Goal: Task Accomplishment & Management: Complete application form

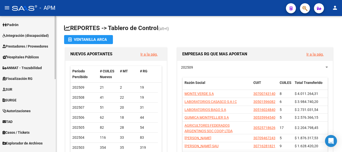
scroll to position [132, 0]
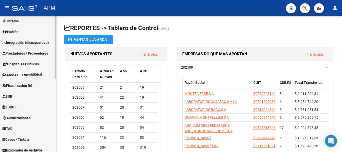
click at [33, 54] on span "Prestadores / Proveedores" at bounding box center [26, 54] width 46 height 6
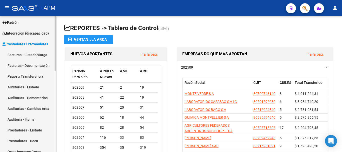
scroll to position [56, 0]
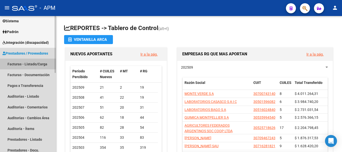
click at [33, 65] on link "Facturas - Listado/Carga" at bounding box center [28, 64] width 56 height 11
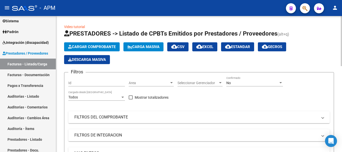
click at [109, 47] on span "Cargar Comprobante" at bounding box center [92, 47] width 48 height 5
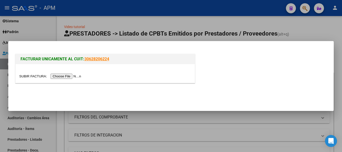
click at [63, 77] on input "file" at bounding box center [50, 76] width 63 height 5
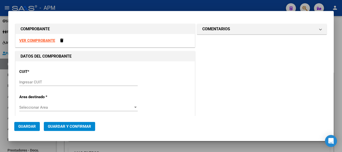
click at [136, 145] on div at bounding box center [171, 76] width 342 height 152
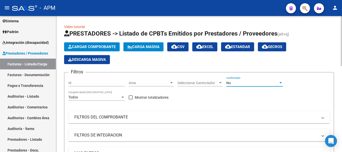
click at [243, 83] on div "No" at bounding box center [253, 83] width 52 height 4
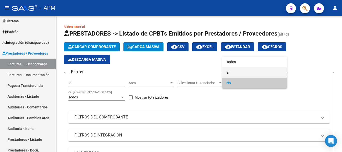
click at [244, 70] on span "Si" at bounding box center [255, 72] width 57 height 11
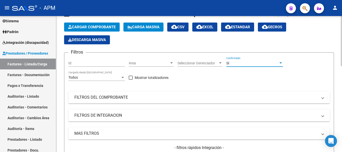
scroll to position [50, 0]
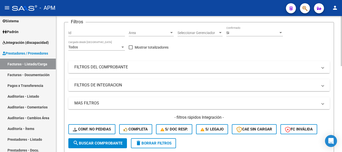
click at [242, 65] on mat-panel-title "FILTROS DEL COMPROBANTE" at bounding box center [196, 67] width 244 height 6
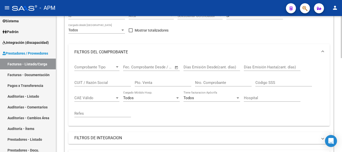
scroll to position [75, 0]
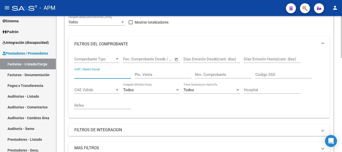
click at [111, 76] on input "CUIT / Razón Social" at bounding box center [102, 74] width 57 height 5
type input "aca"
click at [177, 59] on span "Open calendar" at bounding box center [177, 59] width 12 height 12
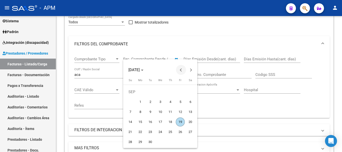
click at [182, 69] on button "Previous month" at bounding box center [181, 70] width 10 height 10
click at [150, 110] on span "10" at bounding box center [150, 112] width 9 height 9
type input "[DATE]"
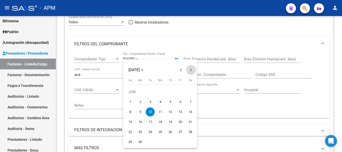
click at [190, 71] on button "Next month" at bounding box center [191, 70] width 10 height 10
click at [190, 69] on span "Next month" at bounding box center [191, 70] width 10 height 10
click at [180, 69] on span "Previous month" at bounding box center [181, 70] width 10 height 10
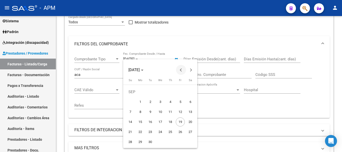
click at [180, 69] on span "Previous month" at bounding box center [181, 70] width 10 height 10
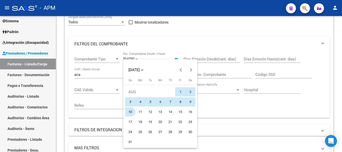
click at [129, 109] on span "10" at bounding box center [130, 112] width 9 height 9
type input "[DATE]"
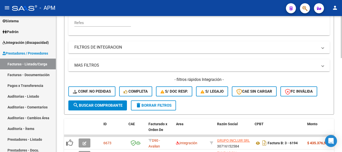
scroll to position [175, 0]
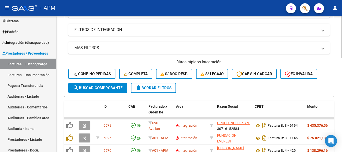
click at [107, 87] on span "search Buscar Comprobante" at bounding box center [98, 88] width 50 height 5
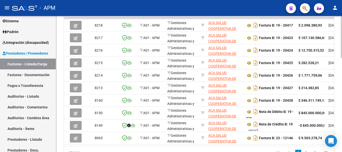
scroll to position [0, 26]
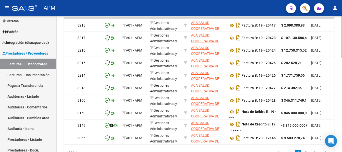
drag, startPoint x: 125, startPoint y: 150, endPoint x: 148, endPoint y: 151, distance: 23.1
click at [148, 151] on div "17 total 1 2" at bounding box center [199, 152] width 270 height 13
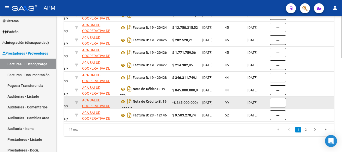
scroll to position [303, 0]
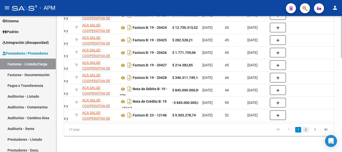
click at [307, 131] on link "2" at bounding box center [306, 130] width 6 height 6
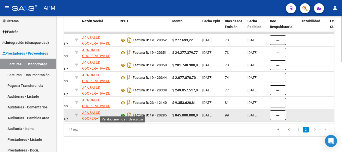
click at [124, 113] on icon at bounding box center [123, 116] width 7 height 6
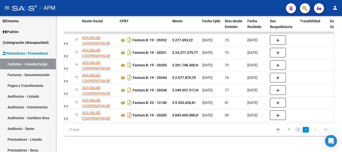
click at [298, 131] on link "1" at bounding box center [299, 130] width 6 height 6
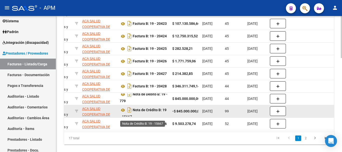
scroll to position [3, 0]
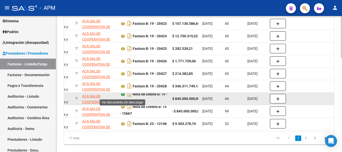
click at [123, 94] on icon at bounding box center [123, 95] width 7 height 6
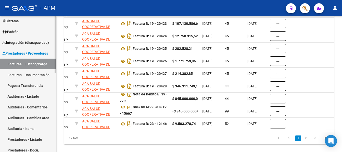
click at [42, 61] on link "Facturas - Listado/Carga" at bounding box center [28, 64] width 56 height 11
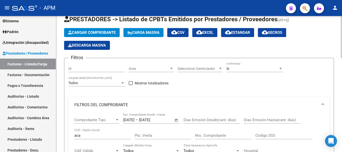
scroll to position [0, 0]
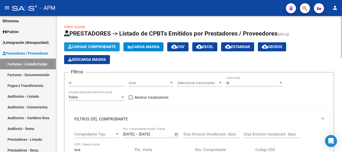
click at [94, 44] on button "Cargar Comprobante" at bounding box center [92, 46] width 56 height 9
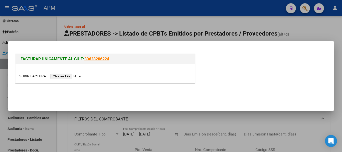
click at [71, 75] on input "file" at bounding box center [50, 76] width 63 height 5
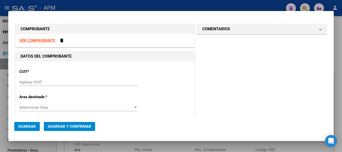
click at [47, 41] on strong "VER COMPROBANTE" at bounding box center [37, 40] width 36 height 5
paste input "30-62453282-8"
type input "30-62453282-8"
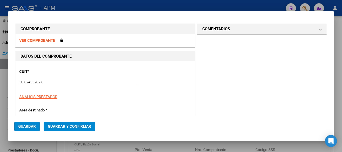
type input "4"
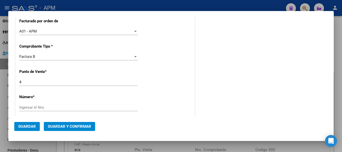
scroll to position [125, 0]
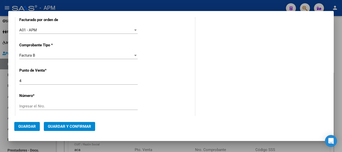
type input "30-62453282-8"
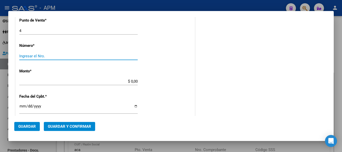
click at [50, 54] on input "Ingresar el Nro." at bounding box center [78, 56] width 119 height 5
type input "3147"
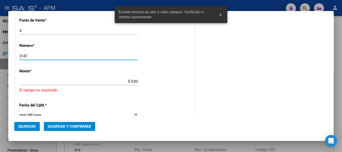
scroll to position [188, 0]
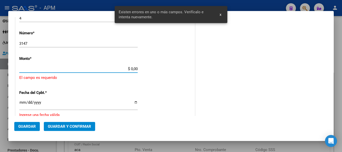
paste input "453,255.46"
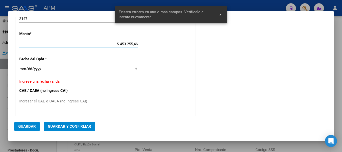
scroll to position [213, 0]
type input "$ 453.255,46"
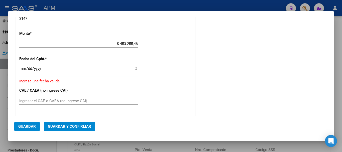
click at [25, 69] on input "Ingresar la fecha" at bounding box center [78, 71] width 119 height 8
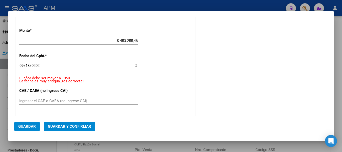
type input "[DATE]"
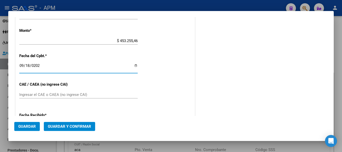
scroll to position [210, 0]
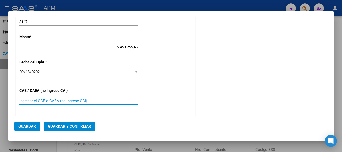
paste input "75388588677332"
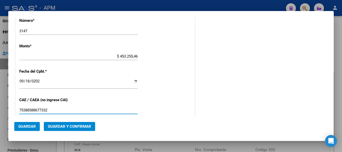
scroll to position [327, 0]
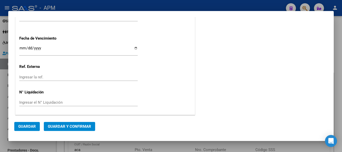
type input "75388588677332"
click at [83, 127] on span "Guardar y Confirmar" at bounding box center [69, 126] width 43 height 5
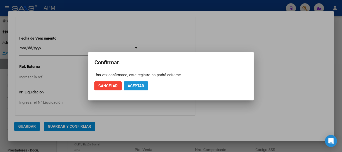
click at [139, 89] on button "Aceptar" at bounding box center [136, 85] width 25 height 9
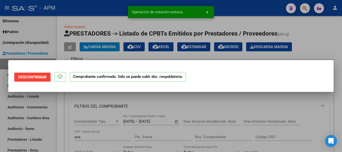
scroll to position [0, 0]
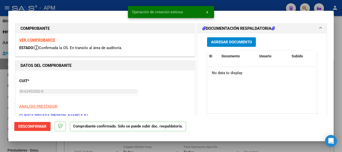
click at [185, 146] on div at bounding box center [171, 76] width 342 height 152
type input "$ 0,00"
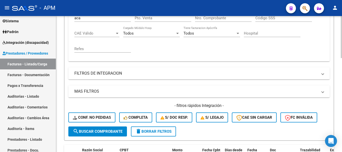
scroll to position [175, 0]
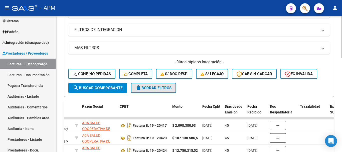
click at [161, 89] on span "delete Borrar Filtros" at bounding box center [154, 88] width 36 height 5
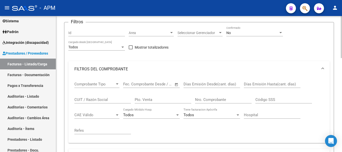
scroll to position [0, 0]
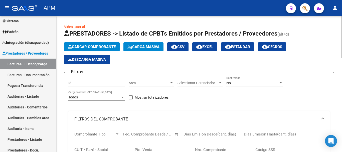
click at [260, 85] on div "No Confirmado" at bounding box center [255, 81] width 57 height 10
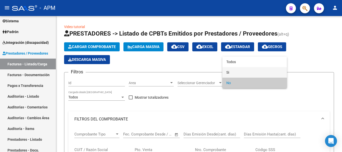
click at [251, 68] on span "Si" at bounding box center [255, 72] width 57 height 11
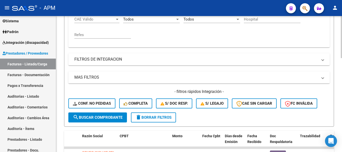
scroll to position [150, 0]
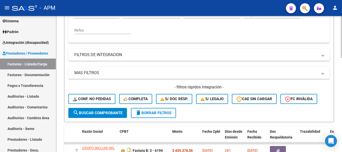
click at [315, 70] on mat-panel-title "MAS FILTROS" at bounding box center [196, 73] width 244 height 6
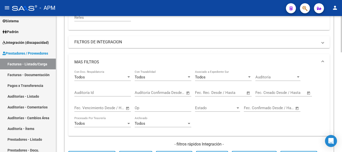
scroll to position [175, 0]
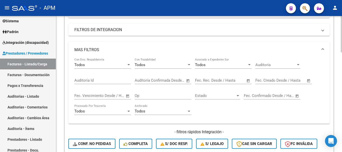
click at [247, 80] on span "Open calendar" at bounding box center [249, 81] width 12 height 12
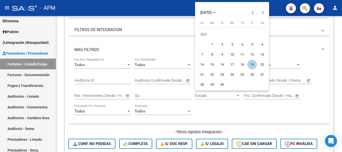
click at [251, 64] on span "19" at bounding box center [252, 64] width 9 height 9
type input "[DATE]"
click at [251, 64] on span "19" at bounding box center [252, 64] width 9 height 9
type input "[DATE]"
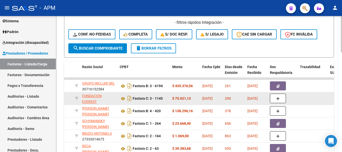
scroll to position [301, 0]
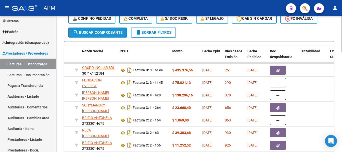
click at [111, 31] on span "search Buscar Comprobante" at bounding box center [98, 32] width 50 height 5
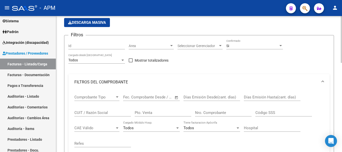
scroll to position [0, 0]
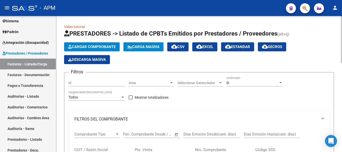
click at [245, 44] on button "cloud_download Estandar" at bounding box center [237, 46] width 33 height 9
click at [115, 46] on span "Cargar Comprobante" at bounding box center [92, 47] width 48 height 5
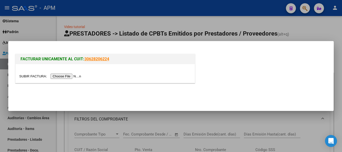
click at [66, 76] on input "file" at bounding box center [50, 76] width 63 height 5
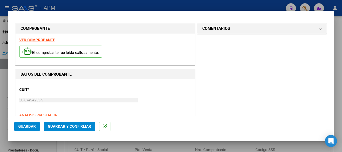
click at [47, 39] on strong "VER COMPROBANTE" at bounding box center [37, 40] width 36 height 5
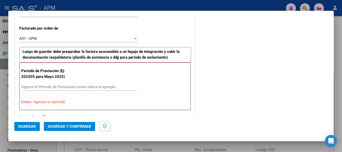
scroll to position [175, 0]
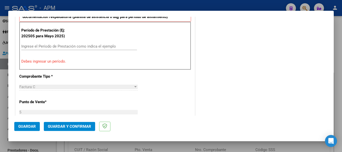
click at [48, 44] on div "Ingrese el Período de Prestación como indica el ejemplo" at bounding box center [79, 47] width 116 height 8
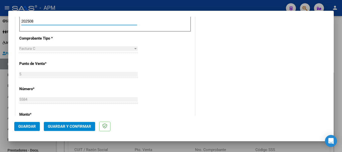
scroll to position [226, 0]
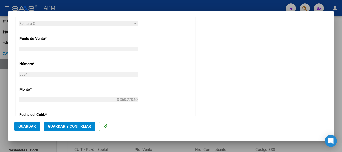
type input "202508"
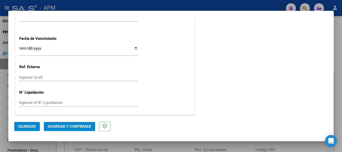
scroll to position [396, 0]
click at [34, 127] on span "Guardar" at bounding box center [27, 126] width 18 height 5
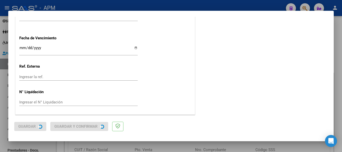
scroll to position [0, 0]
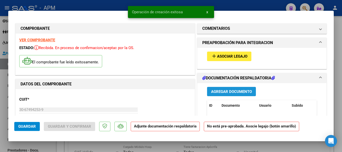
click at [231, 91] on span "Agregar Documento" at bounding box center [231, 92] width 41 height 5
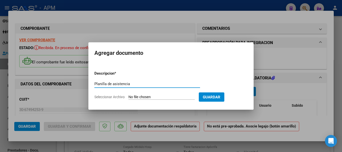
type input "Planilla de asistencia"
click at [173, 95] on input "Seleccionar Archivo" at bounding box center [162, 97] width 66 height 5
type input "C:\fakepath\PA-CET.pdf"
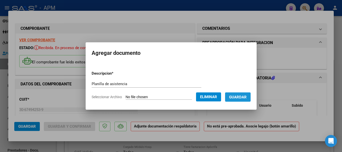
click at [247, 99] on span "Guardar" at bounding box center [238, 97] width 18 height 5
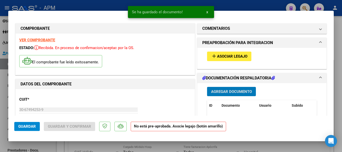
click at [240, 56] on span "Asociar Legajo" at bounding box center [232, 56] width 30 height 5
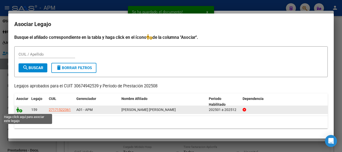
click at [17, 109] on icon at bounding box center [19, 110] width 6 height 6
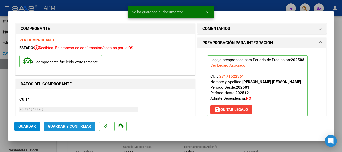
click at [81, 124] on span "Guardar y Confirmar" at bounding box center [69, 126] width 43 height 5
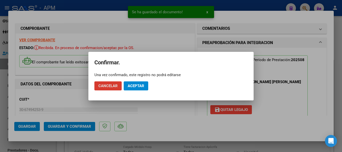
click at [139, 87] on span "Aceptar" at bounding box center [136, 86] width 17 height 5
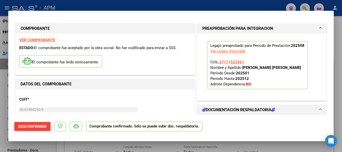
click at [150, 150] on div at bounding box center [171, 76] width 342 height 152
type input "$ 0,00"
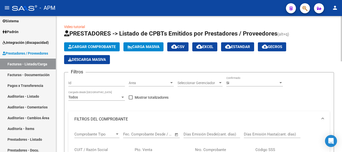
click at [99, 47] on span "Cargar Comprobante" at bounding box center [92, 47] width 48 height 5
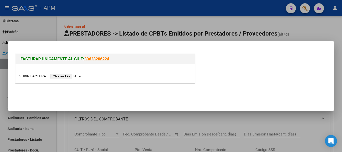
click at [66, 75] on input "file" at bounding box center [50, 76] width 63 height 5
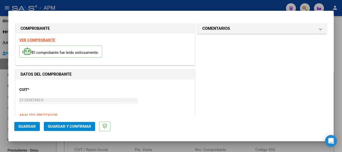
click at [47, 41] on strong "VER COMPROBANTE" at bounding box center [37, 40] width 36 height 5
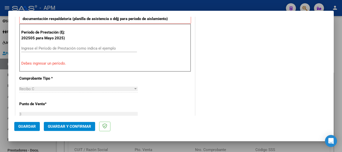
scroll to position [175, 0]
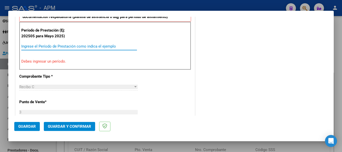
click at [74, 48] on input "Ingrese el Período de Prestación como indica el ejemplo" at bounding box center [79, 46] width 116 height 5
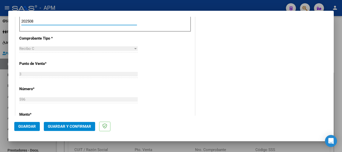
scroll to position [251, 0]
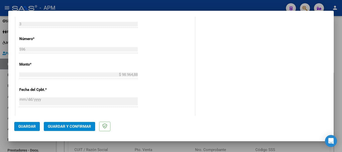
type input "202508"
click at [30, 128] on span "Guardar" at bounding box center [27, 126] width 18 height 5
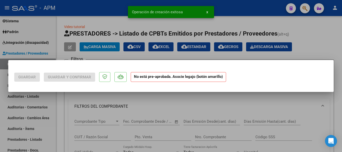
scroll to position [0, 0]
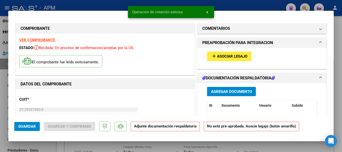
click at [245, 93] on span "Agregar Documento" at bounding box center [231, 92] width 41 height 5
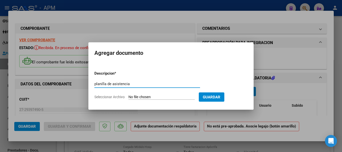
type input "planilla de asistencia"
click at [156, 98] on input "Seleccionar Archivo" at bounding box center [162, 97] width 66 height 5
type input "C:\fakepath\PA-LIZZI.pdf"
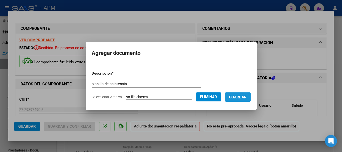
click at [245, 97] on span "Guardar" at bounding box center [238, 97] width 18 height 5
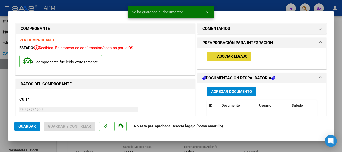
click at [236, 57] on span "Asociar Legajo" at bounding box center [232, 56] width 30 height 5
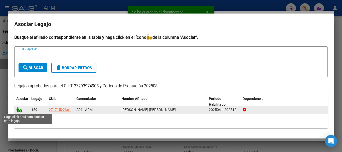
click at [19, 110] on icon at bounding box center [19, 110] width 6 height 6
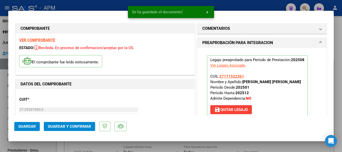
click at [88, 126] on span "Guardar y Confirmar" at bounding box center [69, 126] width 43 height 5
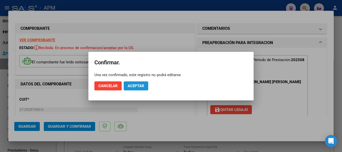
click at [128, 86] on span "Aceptar" at bounding box center [136, 86] width 17 height 5
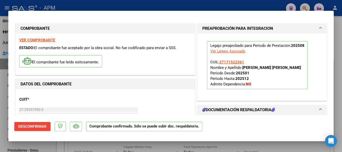
click at [173, 146] on div at bounding box center [171, 76] width 342 height 152
type input "$ 0,00"
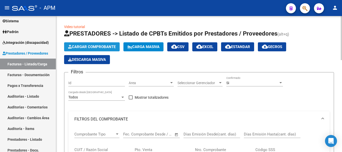
click at [104, 47] on span "Cargar Comprobante" at bounding box center [92, 47] width 48 height 5
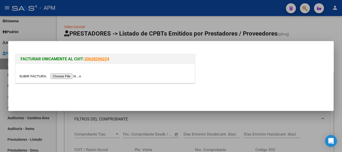
click at [64, 79] on input "file" at bounding box center [50, 76] width 63 height 5
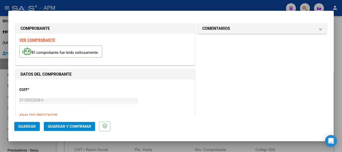
click at [46, 41] on strong "VER COMPROBANTE" at bounding box center [37, 40] width 36 height 5
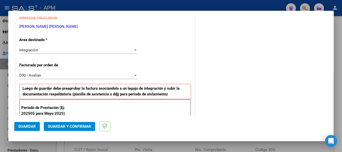
scroll to position [125, 0]
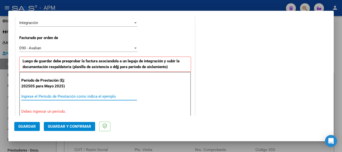
click at [53, 98] on input "Ingrese el Período de Prestación como indica el ejemplo" at bounding box center [79, 96] width 116 height 5
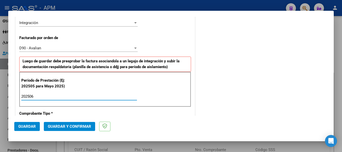
type input "202506"
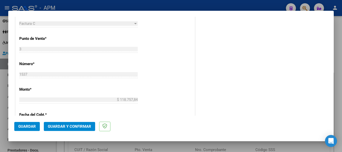
scroll to position [251, 0]
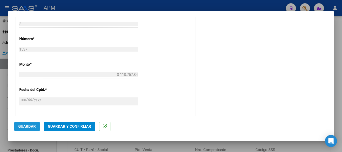
click at [33, 126] on span "Guardar" at bounding box center [27, 126] width 18 height 5
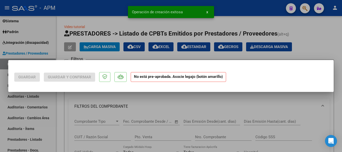
scroll to position [0, 0]
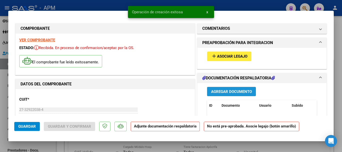
click at [250, 91] on button "Agregar Documento" at bounding box center [231, 91] width 49 height 9
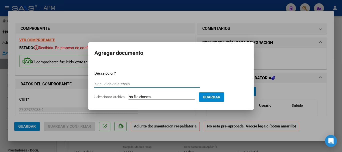
type input "planilla de asistencia"
click at [173, 96] on input "Seleccionar Archivo" at bounding box center [162, 97] width 66 height 5
click at [221, 97] on span "Guardar" at bounding box center [212, 97] width 18 height 5
click at [304, 98] on div at bounding box center [171, 76] width 342 height 152
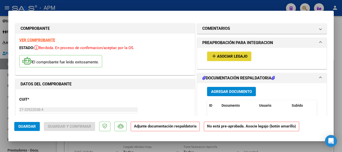
click at [231, 54] on span "Asociar Legajo" at bounding box center [232, 56] width 30 height 5
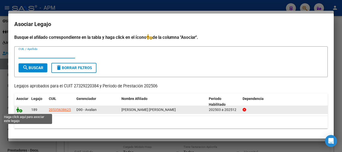
click at [18, 111] on icon at bounding box center [19, 110] width 6 height 6
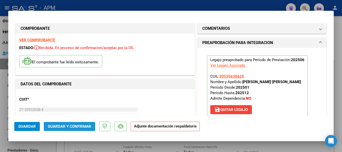
click at [80, 126] on span "Guardar y Confirmar" at bounding box center [69, 126] width 43 height 5
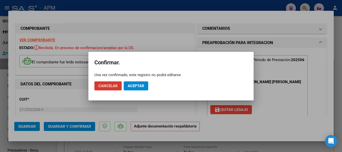
click at [137, 86] on span "Aceptar" at bounding box center [136, 86] width 17 height 5
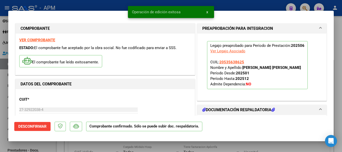
click at [173, 149] on div at bounding box center [171, 76] width 342 height 152
type input "$ 0,00"
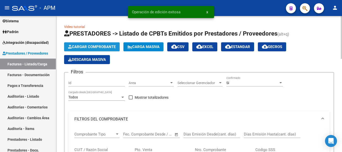
click at [98, 47] on span "Cargar Comprobante" at bounding box center [92, 47] width 48 height 5
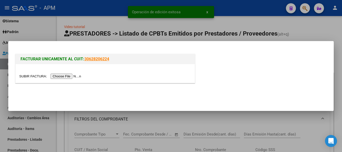
click at [61, 76] on input "file" at bounding box center [50, 76] width 63 height 5
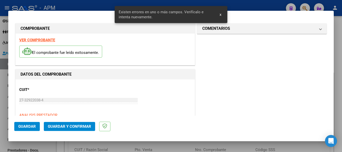
click at [50, 41] on strong "VER COMPROBANTE" at bounding box center [37, 40] width 36 height 5
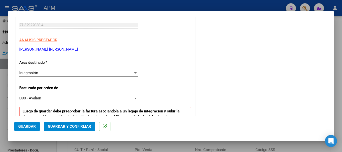
scroll to position [125, 0]
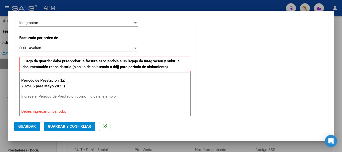
click at [84, 94] on div "Ingrese el Período de Prestación como indica el ejemplo" at bounding box center [79, 97] width 116 height 8
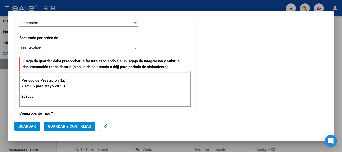
type input "202508"
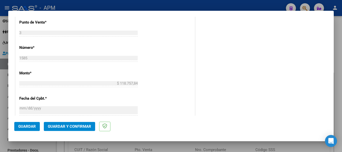
scroll to position [251, 0]
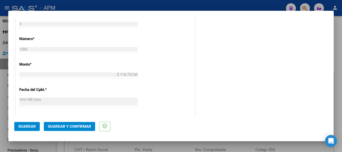
click at [24, 127] on span "Guardar" at bounding box center [27, 126] width 18 height 5
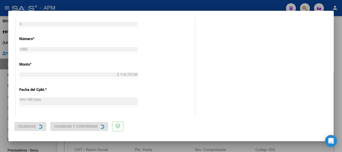
scroll to position [0, 0]
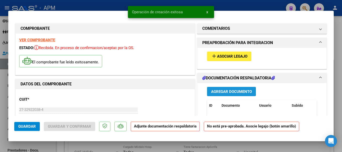
click at [224, 94] on button "Agregar Documento" at bounding box center [231, 91] width 49 height 9
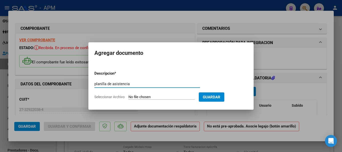
type input "planilla de asistencia"
click at [157, 98] on input "Seleccionar Archivo" at bounding box center [162, 97] width 66 height 5
type input "C:\fakepath\PA-[PERSON_NAME].pdf"
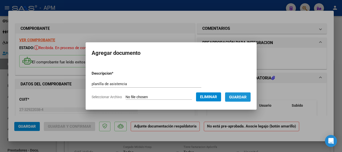
click at [243, 99] on span "Guardar" at bounding box center [238, 97] width 18 height 5
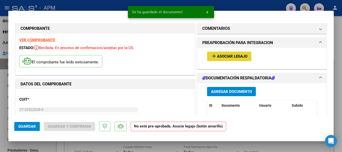
click at [240, 55] on span "Asociar Legajo" at bounding box center [232, 56] width 30 height 5
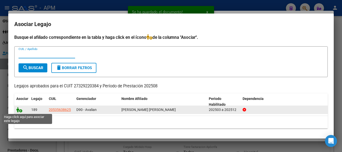
click at [21, 111] on icon at bounding box center [19, 110] width 6 height 6
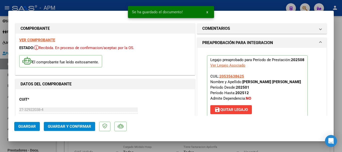
click at [82, 125] on span "Guardar y Confirmar" at bounding box center [69, 126] width 43 height 5
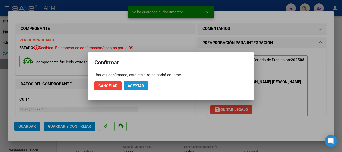
click at [133, 86] on span "Aceptar" at bounding box center [136, 86] width 17 height 5
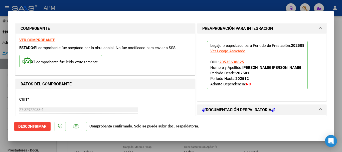
click at [271, 143] on div at bounding box center [171, 76] width 342 height 152
type input "$ 0,00"
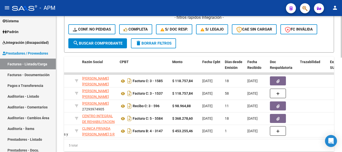
scroll to position [301, 0]
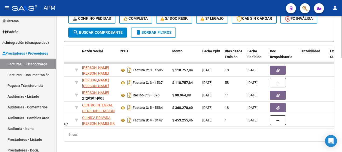
drag, startPoint x: 141, startPoint y: 128, endPoint x: 180, endPoint y: 128, distance: 38.6
click at [180, 128] on datatable-body "8600 D90 - Avalian Integración [PERSON_NAME] [PERSON_NAME] 27329220384 Factura …" at bounding box center [199, 95] width 270 height 66
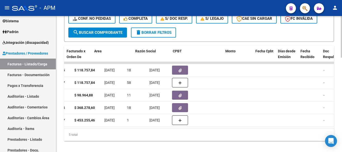
scroll to position [0, 0]
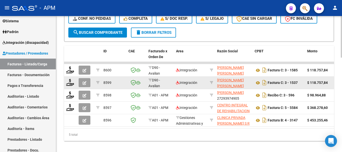
click at [85, 78] on button "button" at bounding box center [85, 82] width 12 height 9
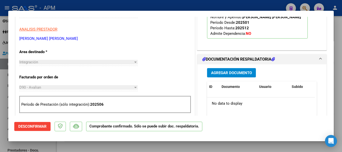
scroll to position [100, 0]
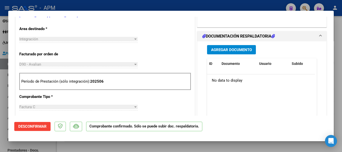
click at [243, 52] on button "Agregar Documento" at bounding box center [231, 49] width 49 height 9
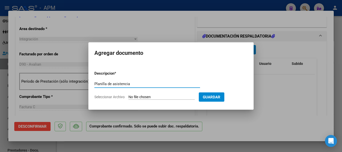
type input "Planilla de asistencia"
click at [156, 99] on input "Seleccionar Archivo" at bounding box center [162, 97] width 66 height 5
type input "C:\fakepath\PA-[PERSON_NAME]-JUNIO.pdf"
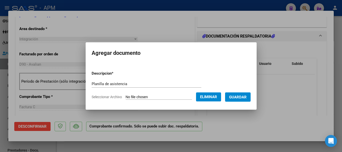
click at [247, 99] on span "Guardar" at bounding box center [238, 97] width 18 height 5
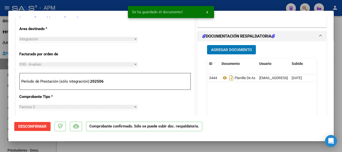
scroll to position [0, 0]
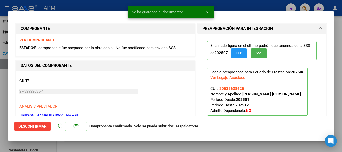
click at [255, 148] on div at bounding box center [171, 76] width 342 height 152
type input "$ 0,00"
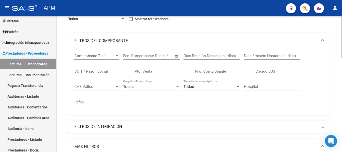
scroll to position [25, 0]
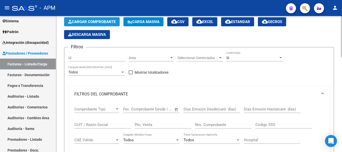
click at [97, 25] on button "Cargar Comprobante" at bounding box center [92, 21] width 56 height 9
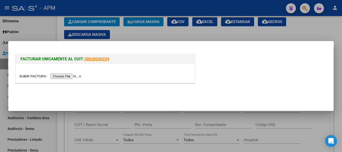
click at [76, 76] on input "file" at bounding box center [50, 76] width 63 height 5
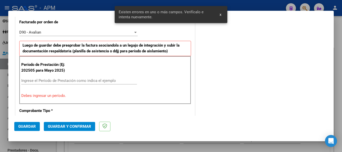
scroll to position [0, 0]
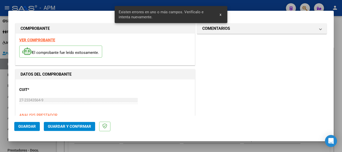
click at [42, 38] on strong "VER COMPROBANTE" at bounding box center [37, 40] width 36 height 5
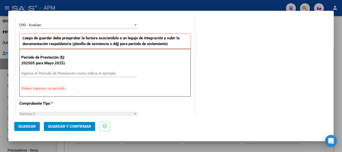
scroll to position [150, 0]
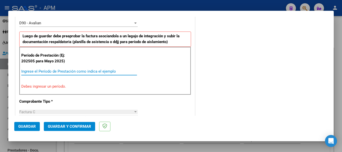
click at [85, 71] on input "Ingrese el Período de Prestación como indica el ejemplo" at bounding box center [79, 71] width 116 height 5
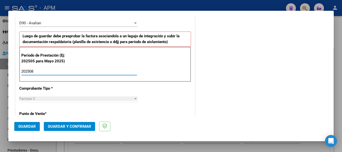
type input "202508"
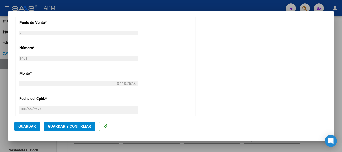
scroll to position [276, 0]
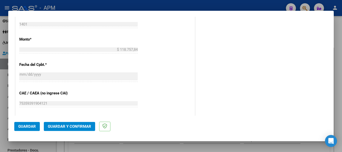
click at [27, 127] on span "Guardar" at bounding box center [27, 126] width 18 height 5
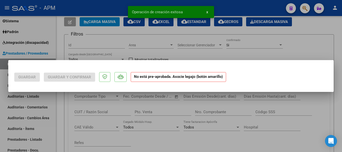
scroll to position [0, 0]
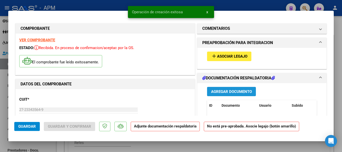
click at [233, 93] on span "Agregar Documento" at bounding box center [231, 92] width 41 height 5
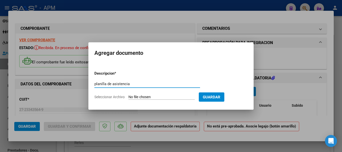
type input "planilla de asistencia"
click at [164, 95] on input "Seleccionar Archivo" at bounding box center [162, 97] width 66 height 5
type input "C:\fakepath\PA-BETOÑO.pdf"
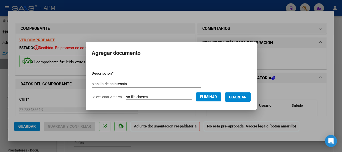
click at [247, 97] on span "Guardar" at bounding box center [238, 97] width 18 height 5
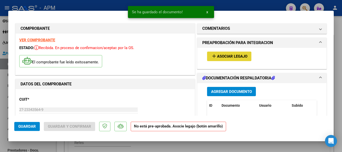
click at [235, 56] on span "Asociar Legajo" at bounding box center [232, 56] width 30 height 5
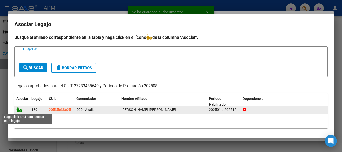
click at [19, 110] on icon at bounding box center [19, 110] width 6 height 6
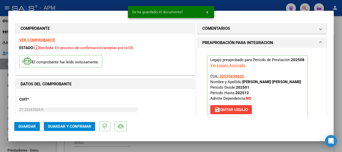
click at [80, 128] on span "Guardar y Confirmar" at bounding box center [69, 126] width 43 height 5
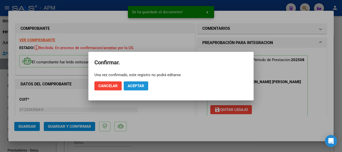
click at [132, 85] on span "Aceptar" at bounding box center [136, 86] width 17 height 5
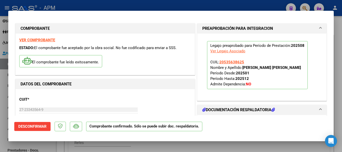
click at [141, 144] on div at bounding box center [171, 76] width 342 height 152
type input "$ 0,00"
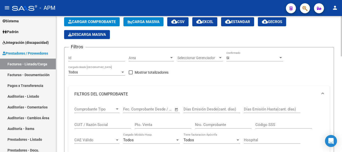
click at [95, 20] on span "Cargar Comprobante" at bounding box center [92, 22] width 48 height 5
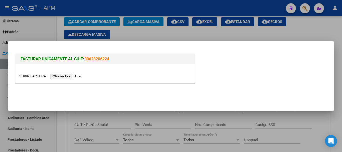
click at [64, 76] on input "file" at bounding box center [50, 76] width 63 height 5
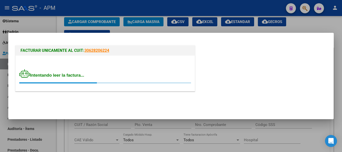
click at [120, 82] on div at bounding box center [105, 82] width 172 height 1
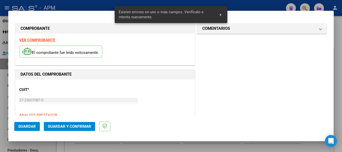
click at [47, 40] on strong "VER COMPROBANTE" at bounding box center [37, 40] width 36 height 5
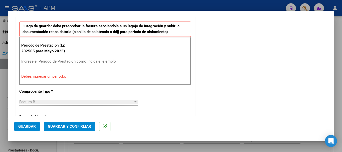
scroll to position [175, 0]
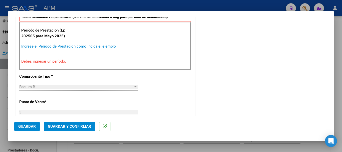
click at [62, 46] on input "Ingrese el Período de Prestación como indica el ejemplo" at bounding box center [79, 46] width 116 height 5
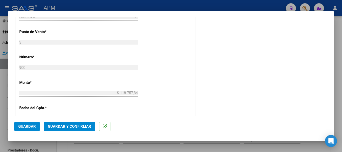
scroll to position [251, 0]
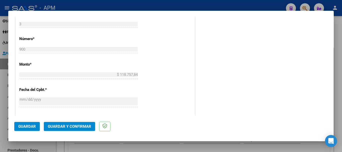
type input "202508"
click at [24, 123] on button "Guardar" at bounding box center [27, 126] width 26 height 9
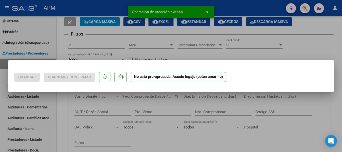
scroll to position [0, 0]
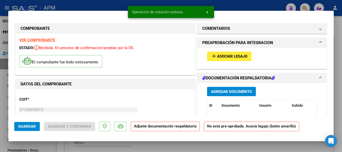
click at [244, 94] on button "Agregar Documento" at bounding box center [231, 91] width 49 height 9
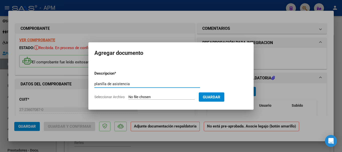
type input "planilla de asistencia"
click at [146, 98] on input "Seleccionar Archivo" at bounding box center [162, 97] width 66 height 5
type input "C:\fakepath\PA-[PERSON_NAME].pdf"
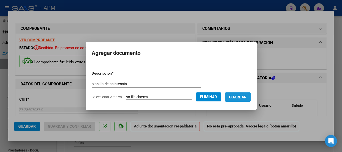
click at [238, 98] on span "Guardar" at bounding box center [238, 97] width 18 height 5
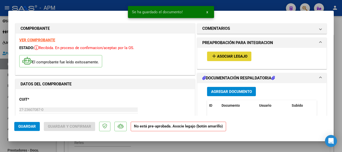
click at [236, 55] on span "Asociar Legajo" at bounding box center [232, 56] width 30 height 5
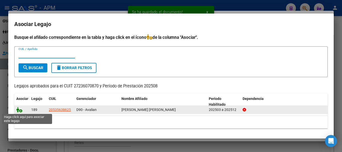
click at [18, 109] on icon at bounding box center [19, 110] width 6 height 6
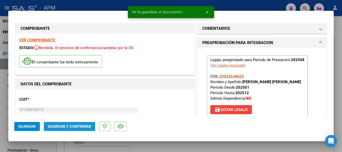
click at [84, 126] on span "Guardar y Confirmar" at bounding box center [69, 126] width 43 height 5
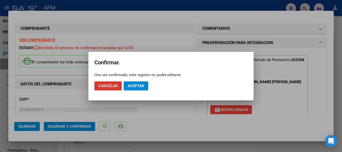
click at [133, 87] on span "Aceptar" at bounding box center [136, 86] width 17 height 5
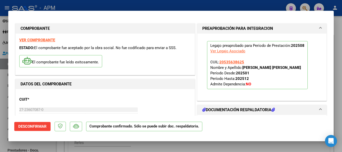
click at [263, 5] on div at bounding box center [171, 76] width 342 height 152
type input "$ 0,00"
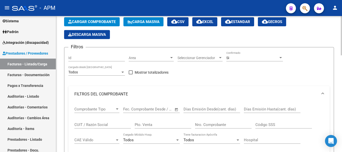
scroll to position [50, 0]
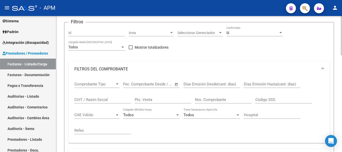
click at [170, 28] on div "Area Area" at bounding box center [151, 31] width 45 height 10
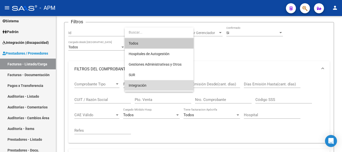
click at [148, 83] on span "Integración" at bounding box center [159, 85] width 61 height 11
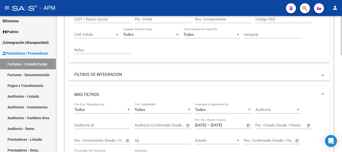
scroll to position [125, 0]
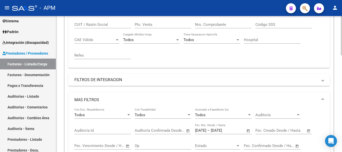
click at [162, 84] on mat-expansion-panel-header "FILTROS DE INTEGRACION" at bounding box center [199, 80] width 262 height 12
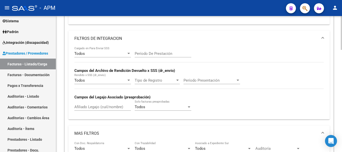
scroll to position [175, 0]
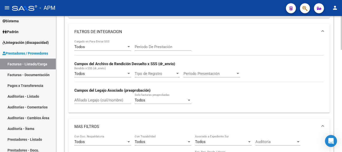
click at [124, 45] on div "Todos" at bounding box center [100, 47] width 52 height 5
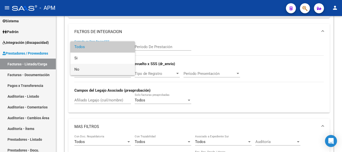
click at [103, 71] on span "No" at bounding box center [102, 69] width 57 height 11
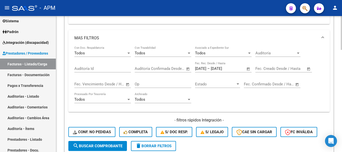
scroll to position [276, 0]
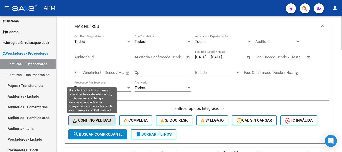
click at [100, 121] on span "Conf. no pedidas" at bounding box center [92, 120] width 38 height 5
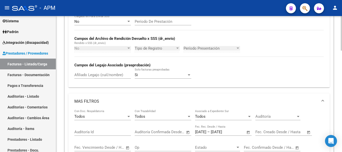
scroll to position [199, 0]
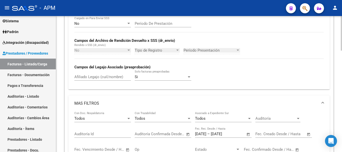
click at [248, 132] on span "Open calendar" at bounding box center [249, 134] width 12 height 12
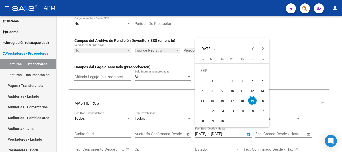
click at [241, 99] on span "18" at bounding box center [242, 100] width 9 height 9
type input "[DATE]"
click at [251, 100] on span "19" at bounding box center [252, 100] width 9 height 9
type input "[DATE]"
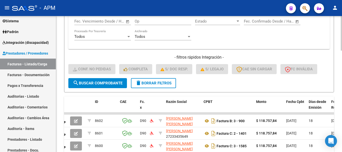
scroll to position [349, 0]
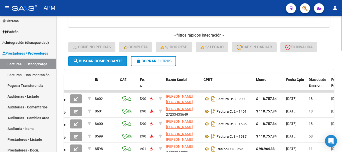
click at [113, 63] on span "search Buscar Comprobante" at bounding box center [98, 61] width 50 height 5
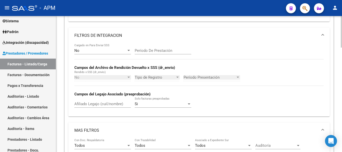
scroll to position [201, 0]
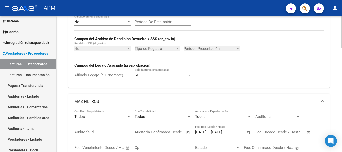
click at [97, 74] on input "Afiliado Legajo (cuil/nombre)" at bounding box center [102, 75] width 57 height 5
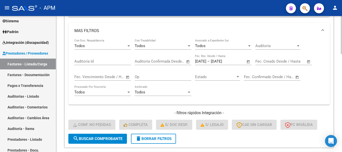
scroll to position [326, 0]
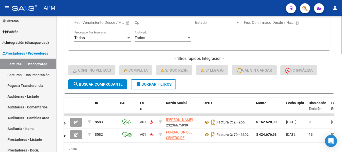
type input "[PERSON_NAME]"
click at [105, 86] on span "search Buscar Comprobante" at bounding box center [98, 84] width 50 height 5
drag, startPoint x: 106, startPoint y: 148, endPoint x: 77, endPoint y: 146, distance: 28.4
click at [77, 146] on div "ID CAE Fc. x Razón Social CPBT Monto Fecha Cpbt Días desde Emisión Fecha Recibi…" at bounding box center [199, 127] width 270 height 58
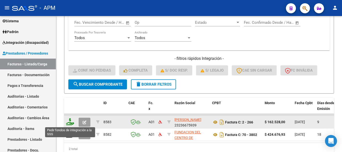
click at [71, 124] on icon at bounding box center [70, 121] width 8 height 7
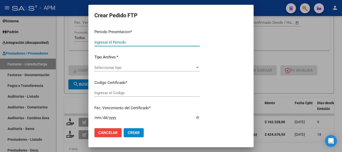
type input "202508"
type input "$ 162.528,00"
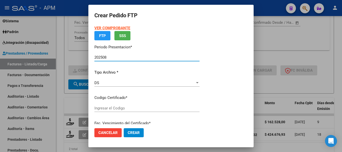
type input "ARG01-000414-05199-20190306-20290306"
type input "[DATE]"
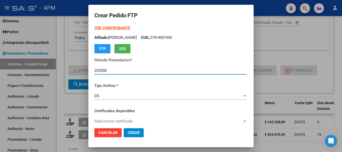
click at [116, 28] on strong "VER COMPROBANTE" at bounding box center [113, 28] width 36 height 5
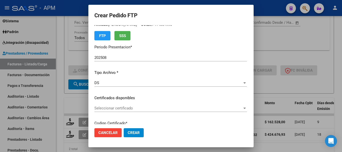
scroll to position [25, 0]
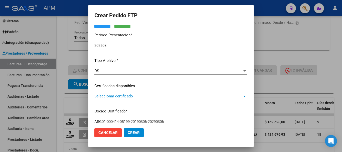
click at [155, 97] on span "Seleccionar certificado" at bounding box center [169, 96] width 148 height 5
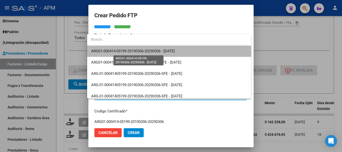
click at [169, 53] on span "ARG01-000414-05199-20190306-20290306 - [DATE]" at bounding box center [133, 51] width 84 height 5
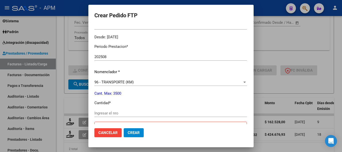
scroll to position [150, 0]
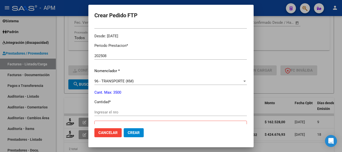
click at [126, 110] on div "Ingresar el nro" at bounding box center [171, 113] width 153 height 8
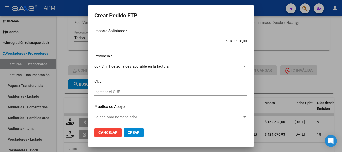
scroll to position [307, 0]
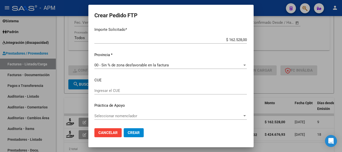
type input "300"
click at [131, 133] on span "Crear" at bounding box center [134, 133] width 12 height 5
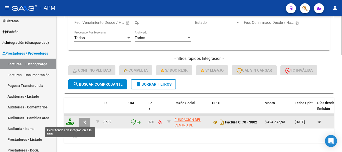
click at [72, 123] on icon at bounding box center [70, 121] width 8 height 7
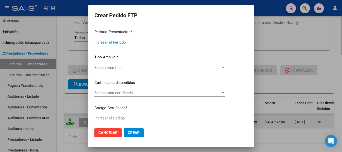
type input "202508"
type input "$ 424.676,93"
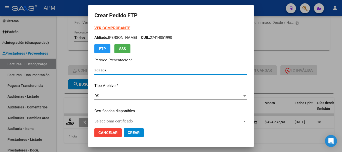
type input "ARG01-000414-05199-20190306-20290306"
type input "[DATE]"
click at [105, 28] on strong "VER COMPROBANTE" at bounding box center [113, 28] width 36 height 5
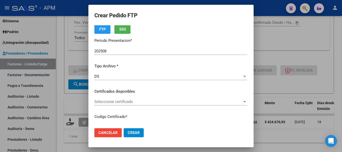
scroll to position [50, 0]
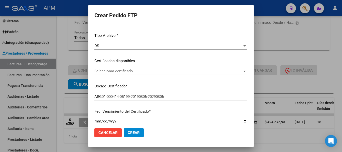
click at [202, 71] on span "Seleccionar certificado" at bounding box center [169, 71] width 148 height 5
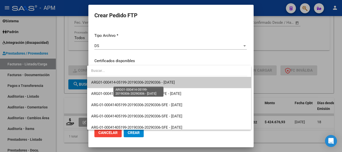
click at [156, 81] on span "ARG01-000414-05199-20190306-20290306 - [DATE]" at bounding box center [133, 82] width 84 height 5
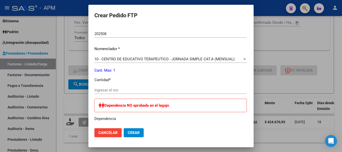
scroll to position [175, 0]
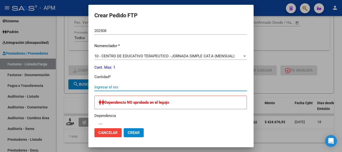
click at [106, 85] on input "Ingresar el nro" at bounding box center [171, 87] width 153 height 5
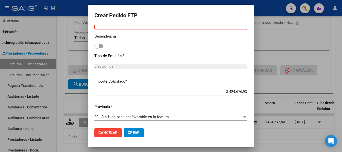
scroll to position [256, 0]
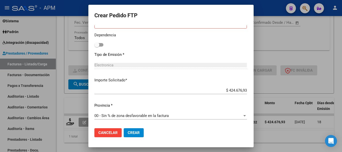
type input "1"
click at [133, 132] on span "Crear" at bounding box center [134, 133] width 12 height 5
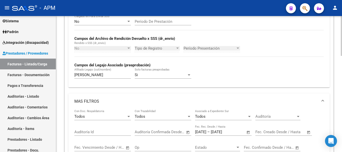
scroll to position [201, 0]
click at [92, 75] on input "[PERSON_NAME]" at bounding box center [102, 75] width 57 height 5
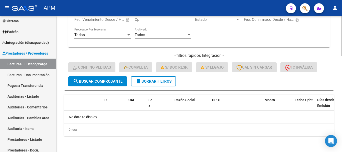
type input "[PERSON_NAME]"
click at [97, 84] on span "search Buscar Comprobante" at bounding box center [98, 81] width 50 height 5
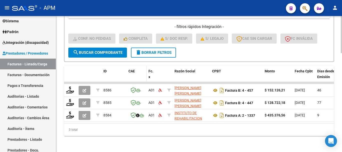
scroll to position [362, 0]
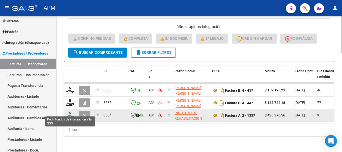
click at [73, 112] on icon at bounding box center [70, 115] width 8 height 7
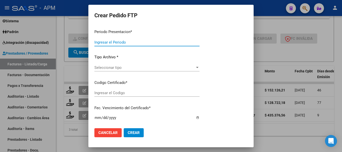
type input "202508"
type input "$ 435.376,56"
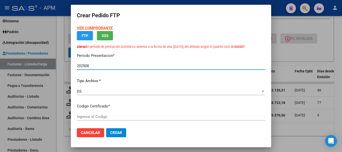
type input "ARG01-00003341297-20200219-20250219-SFE"
type input "[DATE]"
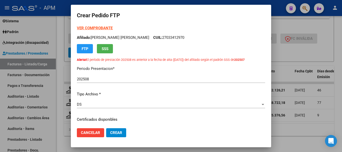
click at [98, 29] on strong "VER COMPROBANTE" at bounding box center [95, 28] width 36 height 5
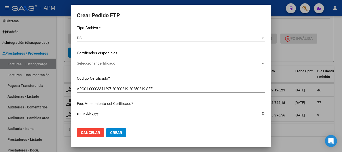
scroll to position [75, 0]
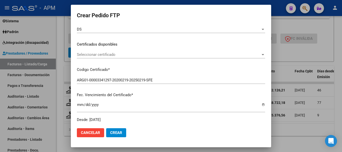
click at [159, 56] on span "Seleccionar certificado" at bounding box center [169, 54] width 184 height 5
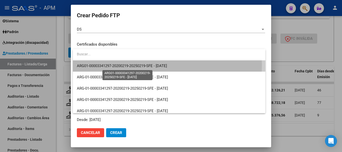
click at [129, 65] on span "ARG01-00003341297-20200219-20250219-SFE - [DATE]" at bounding box center [122, 66] width 90 height 5
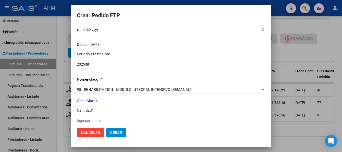
scroll to position [175, 0]
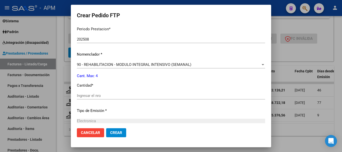
click at [91, 94] on input "Ingresar el nro" at bounding box center [171, 96] width 189 height 5
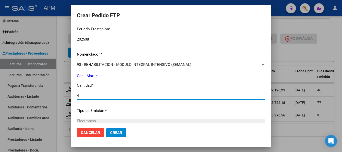
type input "4"
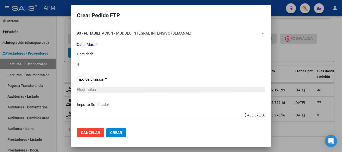
scroll to position [231, 0]
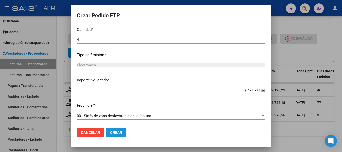
click at [115, 135] on span "Crear" at bounding box center [116, 133] width 12 height 5
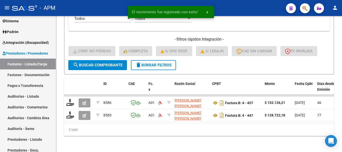
scroll to position [349, 0]
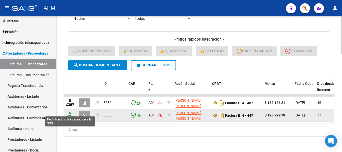
click at [72, 113] on icon at bounding box center [70, 115] width 8 height 7
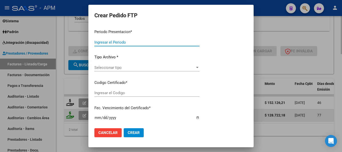
type input "202508"
type input "202506"
type input "$ 128.722,18"
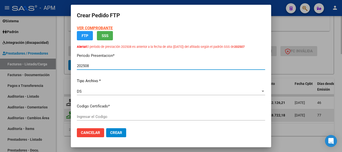
type input "ARG01-00003341297-20200219-20250219-SFE"
type input "[DATE]"
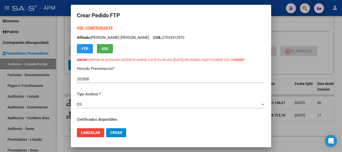
click at [106, 27] on strong "VER COMPROBANTE" at bounding box center [95, 28] width 36 height 5
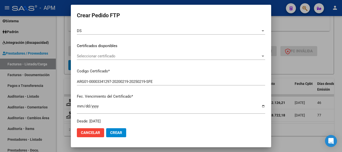
scroll to position [75, 0]
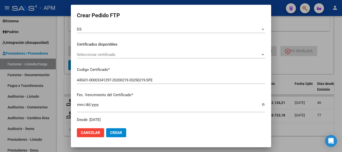
click at [162, 55] on span "Seleccionar certificado" at bounding box center [169, 54] width 184 height 5
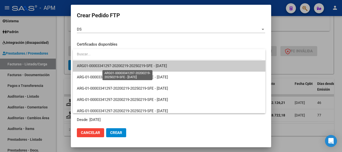
click at [144, 65] on span "ARG01-00003341297-20200219-20250219-SFE - [DATE]" at bounding box center [122, 66] width 90 height 5
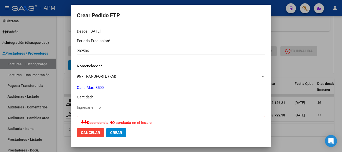
scroll to position [175, 0]
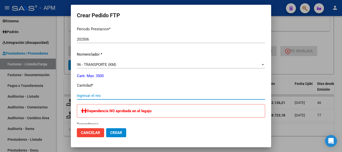
click at [107, 95] on input "Ingresar el nro" at bounding box center [171, 96] width 189 height 5
type input "238"
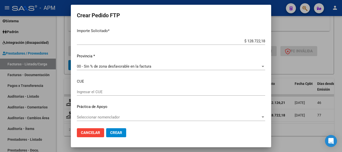
scroll to position [315, 0]
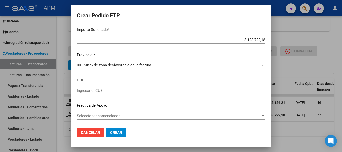
click at [116, 132] on span "Crear" at bounding box center [116, 133] width 12 height 5
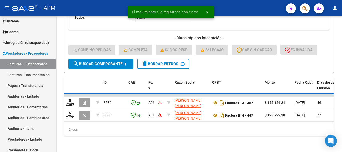
scroll to position [337, 0]
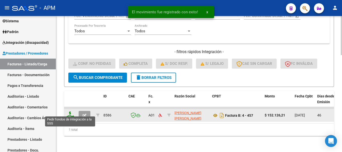
click at [69, 112] on icon at bounding box center [70, 115] width 8 height 7
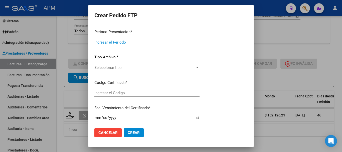
type input "202508"
type input "202507"
type input "$ 152.126,21"
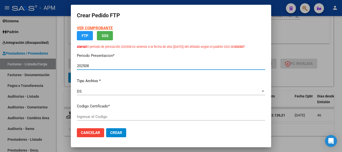
type input "ARG01-00003341297-20200219-20250219-SFE"
type input "[DATE]"
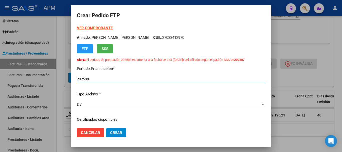
click at [105, 28] on strong "VER COMPROBANTE" at bounding box center [95, 28] width 36 height 5
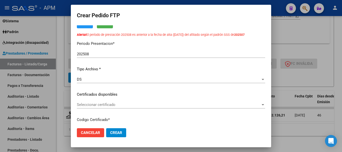
scroll to position [75, 0]
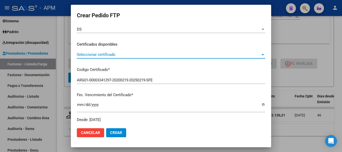
click at [174, 57] on span "Seleccionar certificado" at bounding box center [169, 54] width 184 height 5
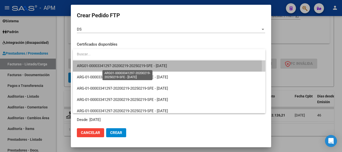
click at [143, 66] on span "ARG01-00003341297-20200219-20250219-SFE - [DATE]" at bounding box center [122, 66] width 90 height 5
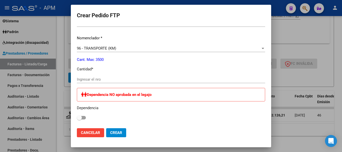
scroll to position [201, 0]
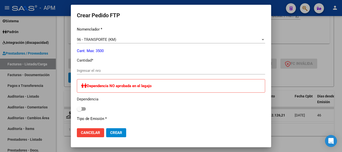
click at [104, 72] on input "Ingresar el nro" at bounding box center [171, 70] width 189 height 5
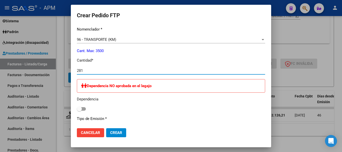
type input "281"
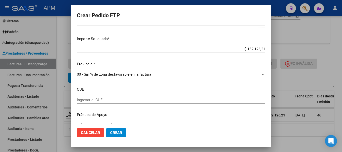
scroll to position [315, 0]
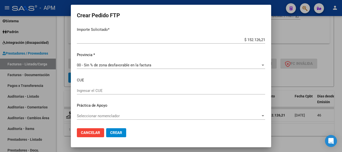
click at [115, 131] on span "Crear" at bounding box center [116, 133] width 12 height 5
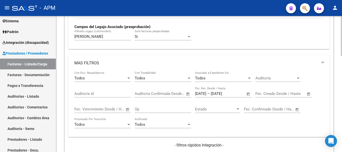
scroll to position [229, 0]
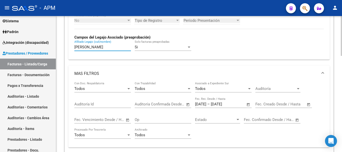
click at [94, 47] on input "[PERSON_NAME]" at bounding box center [102, 47] width 57 height 5
type input "a"
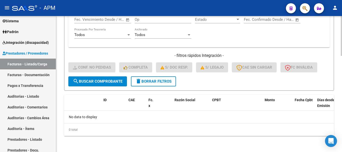
type input "barcos"
click at [109, 77] on button "search Buscar Comprobante" at bounding box center [97, 81] width 59 height 10
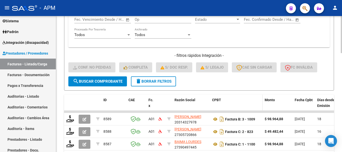
scroll to position [354, 0]
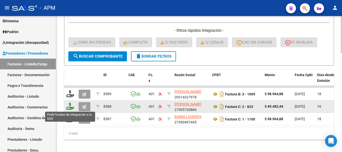
click at [71, 107] on icon at bounding box center [70, 106] width 8 height 7
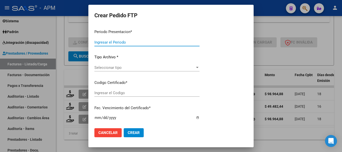
type input "202508"
type input "$ 49.482,44"
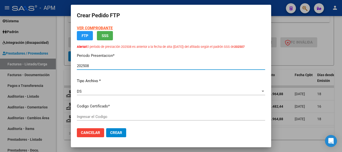
type input "ARG02-00010557865-20230320-20260320-SFE"
type input "[DATE]"
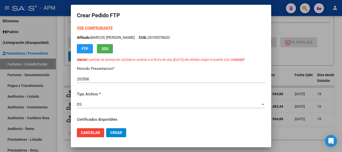
click at [98, 27] on strong "VER COMPROBANTE" at bounding box center [95, 28] width 36 height 5
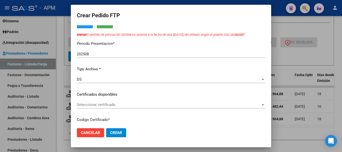
scroll to position [50, 0]
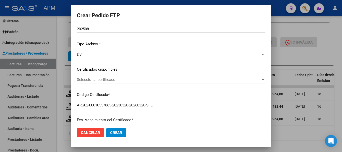
click at [262, 80] on div at bounding box center [263, 79] width 3 height 1
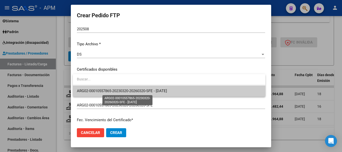
click at [167, 89] on span "ARG02-00010557865-20230320-20260320-SFE - [DATE]" at bounding box center [122, 91] width 90 height 5
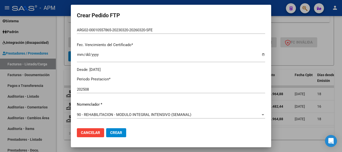
scroll to position [175, 0]
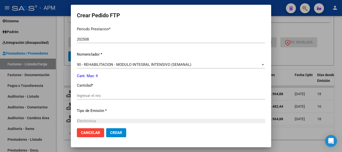
click at [114, 94] on input "Ingresar el nro" at bounding box center [171, 96] width 189 height 5
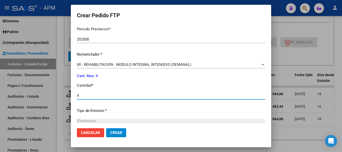
type input "4"
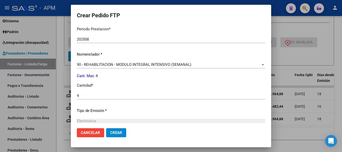
scroll to position [231, 0]
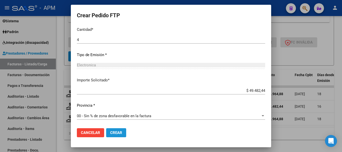
click at [118, 131] on span "Crear" at bounding box center [116, 133] width 12 height 5
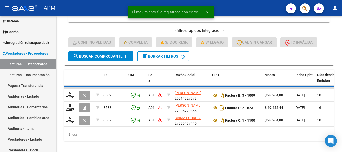
scroll to position [349, 0]
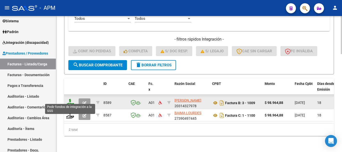
click at [69, 99] on icon at bounding box center [70, 102] width 8 height 7
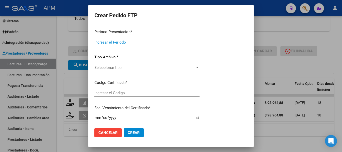
type input "202508"
type input "$ 98.964,88"
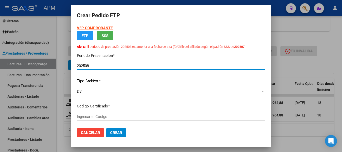
type input "ARG02-00010557865-20230320-20260320-SFE"
type input "[DATE]"
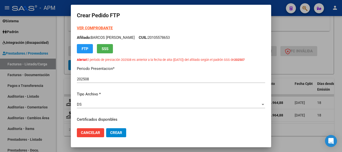
click at [110, 30] on strong "VER COMPROBANTE" at bounding box center [95, 28] width 36 height 5
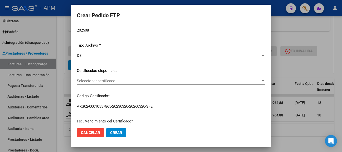
scroll to position [50, 0]
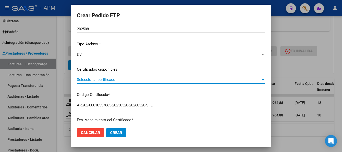
click at [206, 79] on span "Seleccionar certificado" at bounding box center [169, 79] width 184 height 5
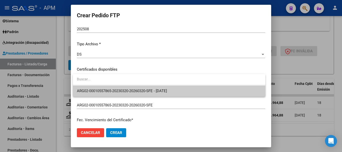
click at [168, 88] on span "ARG02-00010557865-20230320-20260320-SFE - [DATE]" at bounding box center [169, 90] width 185 height 11
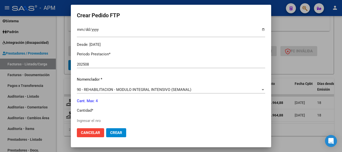
scroll to position [175, 0]
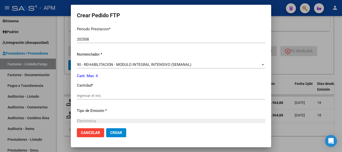
click at [99, 96] on input "Ingresar el nro" at bounding box center [171, 96] width 189 height 5
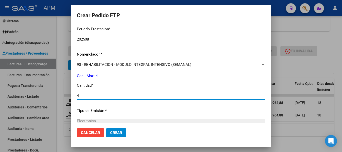
type input "4"
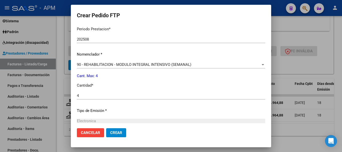
scroll to position [231, 0]
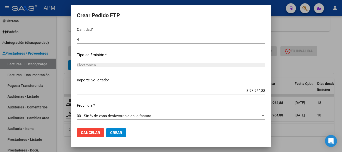
click at [118, 132] on span "Crear" at bounding box center [116, 133] width 12 height 5
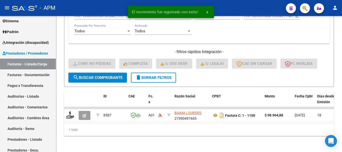
scroll to position [337, 0]
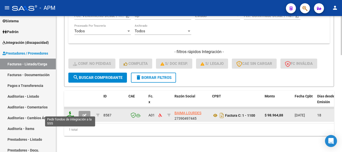
click at [73, 112] on icon at bounding box center [70, 115] width 8 height 7
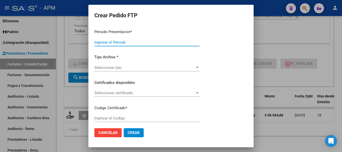
type input "202508"
type input "$ 98.964,88"
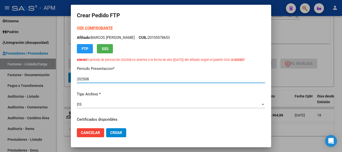
type input "ARG02-00010557865-20230320-20260320-SFE"
type input "[DATE]"
click at [102, 29] on strong "VER COMPROBANTE" at bounding box center [95, 28] width 36 height 5
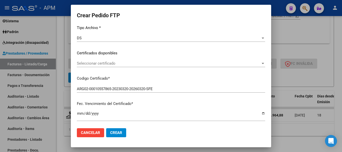
scroll to position [75, 0]
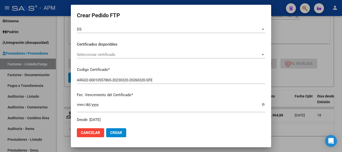
click at [239, 51] on div "Seleccionar certificado Seleccionar certificado" at bounding box center [171, 55] width 189 height 8
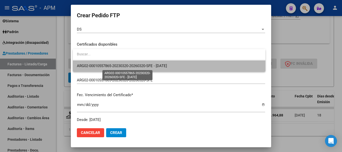
click at [163, 66] on span "ARG02-00010557865-20230320-20260320-SFE - [DATE]" at bounding box center [122, 66] width 90 height 5
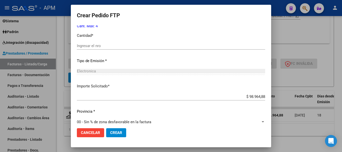
scroll to position [226, 0]
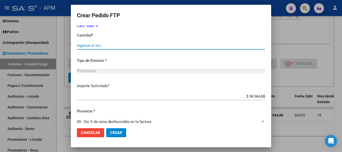
click at [98, 46] on input "Ingresar el nro" at bounding box center [171, 45] width 189 height 5
type input "4"
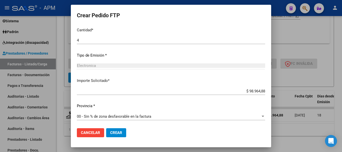
scroll to position [231, 0]
click at [117, 134] on span "Crear" at bounding box center [116, 133] width 12 height 5
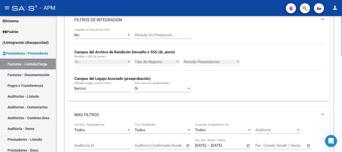
scroll to position [179, 0]
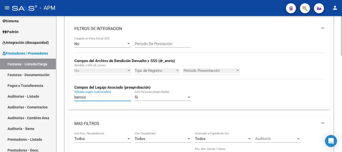
click at [88, 98] on input "barcos" at bounding box center [102, 97] width 57 height 5
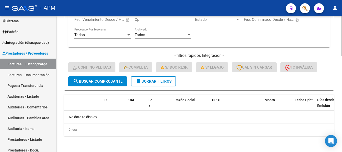
type input "[PERSON_NAME]"
click at [109, 84] on span "search Buscar Comprobante" at bounding box center [98, 81] width 50 height 5
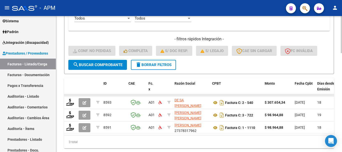
scroll to position [362, 0]
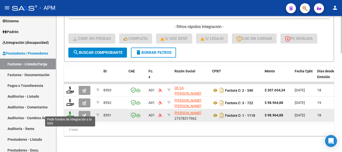
click at [68, 112] on icon at bounding box center [70, 115] width 8 height 7
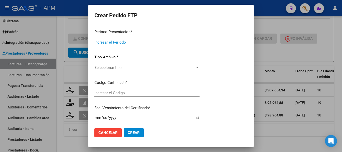
type input "202508"
type input "$ 98.964,88"
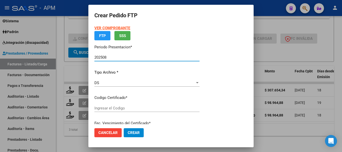
type input "AFG02000542005462023020320280203SFE168"
type input "[DATE]"
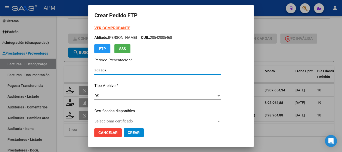
click at [108, 23] on form "Crear Pedido FTP VER COMPROBANTE ARCA Padrón Afiliado: [PERSON_NAME] CUIL: 2054…" at bounding box center [171, 76] width 153 height 131
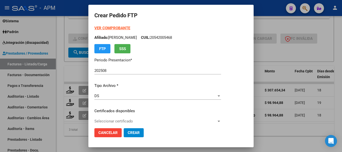
click at [108, 29] on strong "VER COMPROBANTE" at bounding box center [113, 28] width 36 height 5
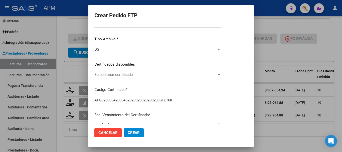
scroll to position [50, 0]
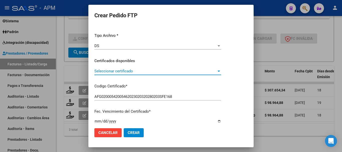
click at [218, 72] on div at bounding box center [219, 71] width 5 height 4
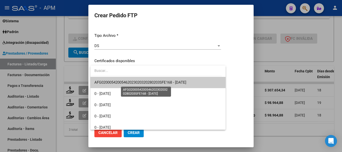
click at [166, 82] on span "AFG02000542005462023020320280203SFE168 - [DATE]" at bounding box center [141, 82] width 92 height 5
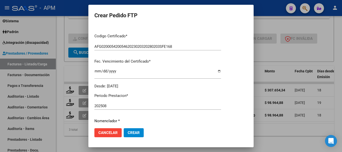
scroll to position [150, 0]
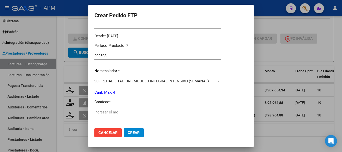
click at [112, 114] on input "Ingresar el nro" at bounding box center [158, 112] width 127 height 5
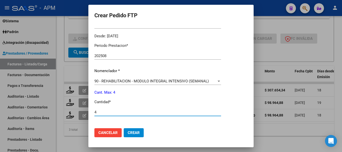
type input "4"
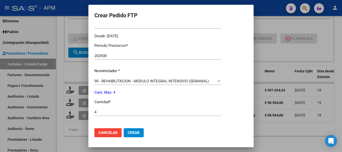
scroll to position [223, 0]
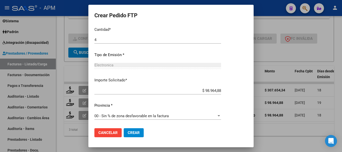
click at [136, 133] on span "Crear" at bounding box center [134, 133] width 12 height 5
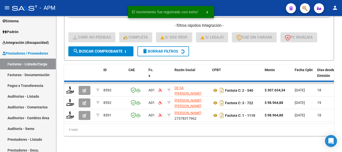
scroll to position [349, 0]
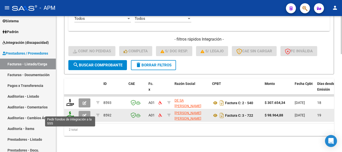
click at [69, 112] on icon at bounding box center [70, 115] width 8 height 7
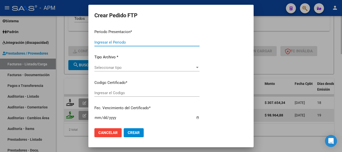
type input "202508"
type input "$ 98.964,88"
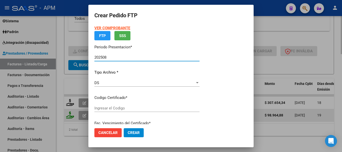
type input "AFG02000542005462023020320280203SFE168"
type input "[DATE]"
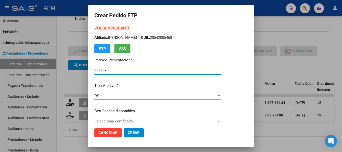
click at [125, 29] on strong "VER COMPROBANTE" at bounding box center [113, 28] width 36 height 5
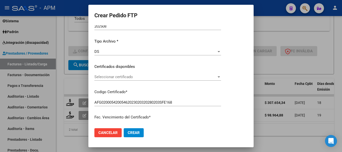
scroll to position [50, 0]
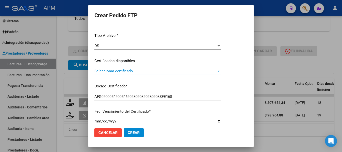
click at [194, 70] on span "Seleccionar certificado" at bounding box center [156, 71] width 122 height 5
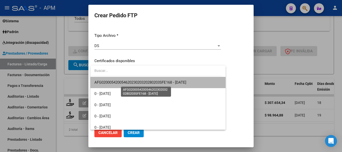
click at [160, 83] on span "AFG02000542005462023020320280203SFE168 - [DATE]" at bounding box center [141, 82] width 92 height 5
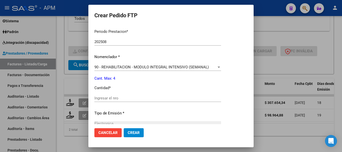
scroll to position [175, 0]
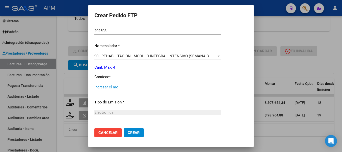
click at [117, 88] on input "Ingresar el nro" at bounding box center [158, 87] width 127 height 5
type input "4"
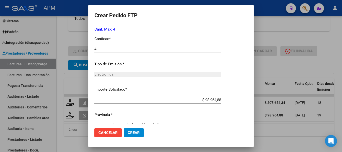
scroll to position [223, 0]
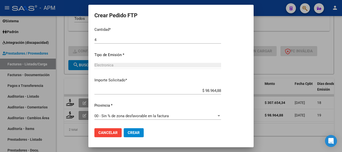
click at [140, 135] on span "Crear" at bounding box center [134, 133] width 12 height 5
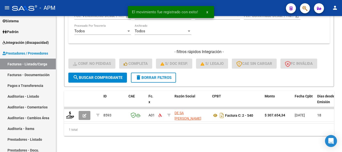
scroll to position [337, 0]
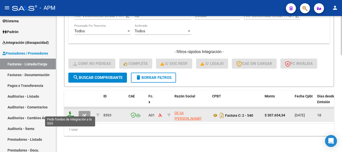
click at [69, 112] on icon at bounding box center [70, 115] width 8 height 7
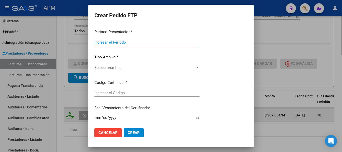
type input "202508"
type input "$ 307.654,34"
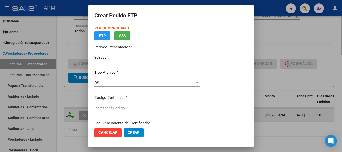
type input "AFG02000542005462023020320280203SFE168"
type input "[DATE]"
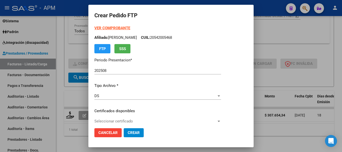
click at [117, 27] on strong "VER COMPROBANTE" at bounding box center [113, 28] width 36 height 5
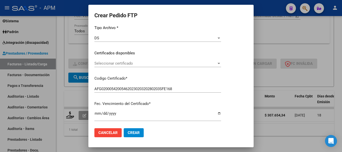
scroll to position [50, 0]
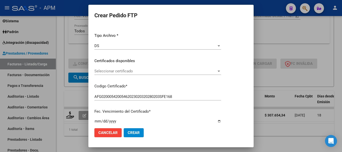
click at [209, 73] on span "Seleccionar certificado" at bounding box center [156, 71] width 122 height 5
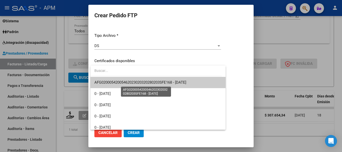
click at [178, 83] on span "AFG02000542005462023020320280203SFE168 - [DATE]" at bounding box center [141, 82] width 92 height 5
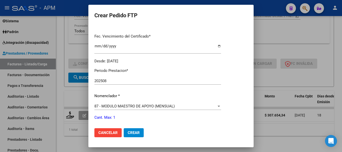
scroll to position [175, 0]
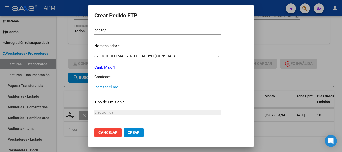
click at [122, 85] on input "Ingresar el nro" at bounding box center [158, 87] width 127 height 5
type input "1"
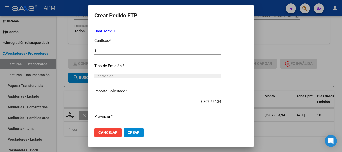
scroll to position [223, 0]
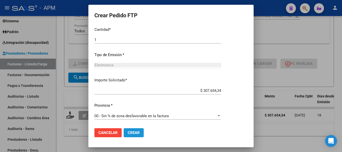
click at [136, 134] on span "Crear" at bounding box center [134, 133] width 12 height 5
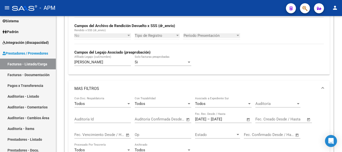
scroll to position [204, 0]
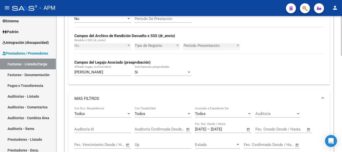
click at [91, 74] on input "[PERSON_NAME]" at bounding box center [102, 72] width 57 height 5
type input "b"
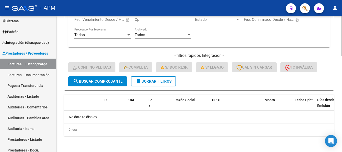
type input "deguardia"
click at [92, 77] on button "search Buscar Comprobante" at bounding box center [97, 81] width 59 height 10
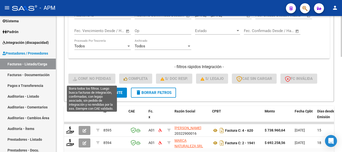
scroll to position [329, 0]
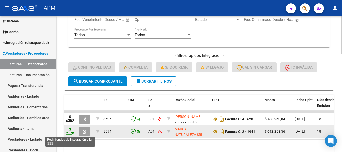
click at [72, 131] on icon at bounding box center [70, 131] width 8 height 7
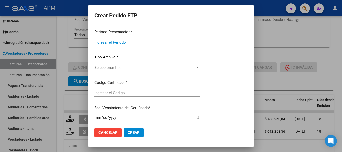
type input "202508"
type input "$ 692.258,56"
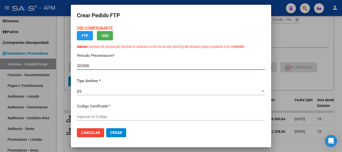
type input "ARG02-00030548148-20230623-20330623"
type input "[DATE]"
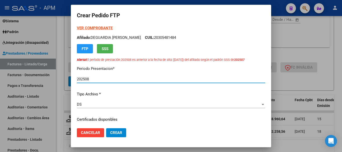
click at [110, 29] on strong "VER COMPROBANTE" at bounding box center [95, 28] width 36 height 5
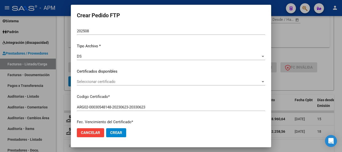
scroll to position [50, 0]
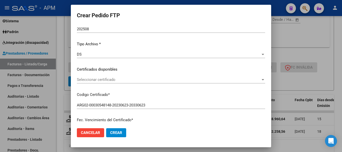
click at [176, 83] on div "Seleccionar certificado Seleccionar certificado" at bounding box center [171, 80] width 189 height 8
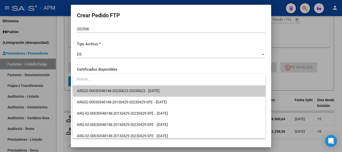
click at [175, 93] on span "ARG02-00030548148-20230623-20330623 - [DATE]" at bounding box center [169, 90] width 185 height 11
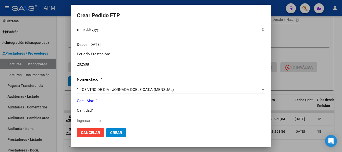
scroll to position [175, 0]
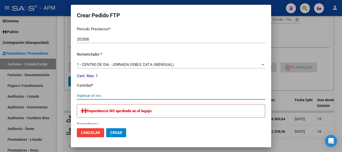
click at [129, 96] on input "Ingresar el nro" at bounding box center [171, 96] width 189 height 5
type input "1"
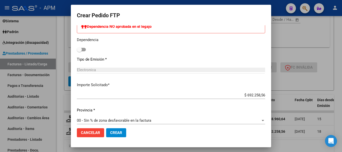
scroll to position [265, 0]
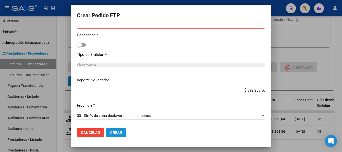
click at [123, 134] on button "Crear" at bounding box center [116, 132] width 20 height 9
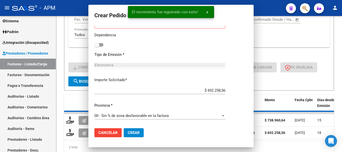
scroll to position [228, 0]
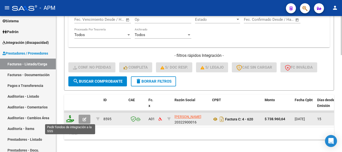
click at [72, 120] on icon at bounding box center [70, 118] width 8 height 7
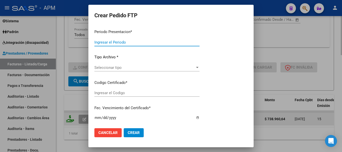
type input "202508"
type input "$ 738.960,64"
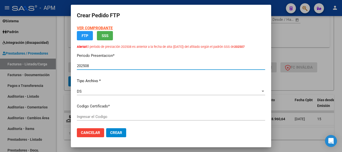
type input "ARG02-00030548148-20230623-20330623"
type input "[DATE]"
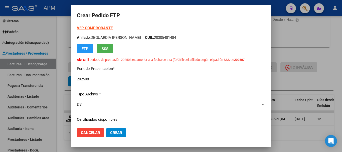
click at [94, 28] on strong "VER COMPROBANTE" at bounding box center [95, 28] width 36 height 5
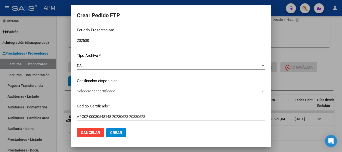
scroll to position [50, 0]
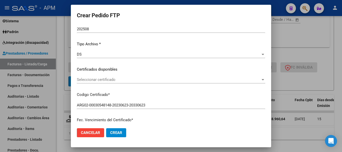
click at [182, 79] on span "Seleccionar certificado" at bounding box center [169, 79] width 184 height 5
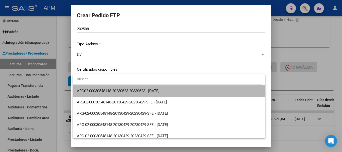
click at [173, 91] on span "ARG02-00030548148-20230623-20330623 - [DATE]" at bounding box center [169, 90] width 185 height 11
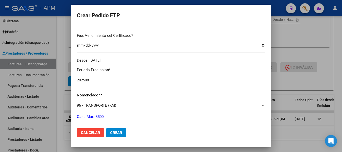
scroll to position [150, 0]
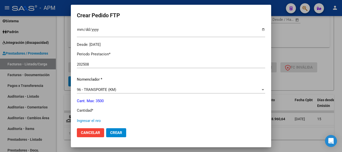
click at [104, 120] on input "Ingresar el nro" at bounding box center [171, 121] width 189 height 5
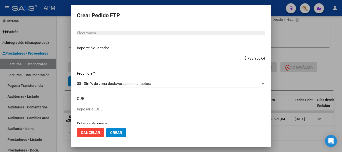
scroll to position [301, 0]
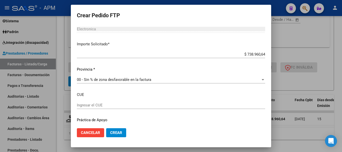
type input "1364"
click at [121, 133] on span "Crear" at bounding box center [116, 133] width 12 height 5
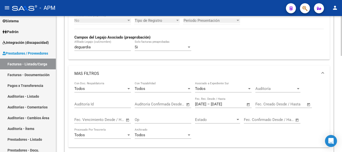
scroll to position [204, 0]
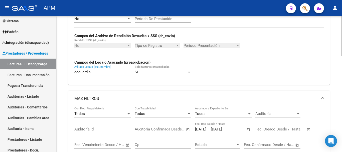
click at [95, 72] on input "deguardia" at bounding box center [102, 72] width 57 height 5
type input "d"
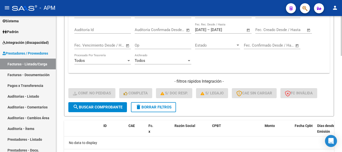
scroll to position [304, 0]
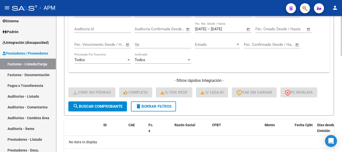
type input "[PERSON_NAME]"
click at [99, 101] on div "- filtros rápidos Integración - Conf. no pedidas Completa S/ Doc Resp. S/ legaj…" at bounding box center [199, 90] width 262 height 24
click at [100, 106] on span "search Buscar Comprobante" at bounding box center [98, 106] width 50 height 5
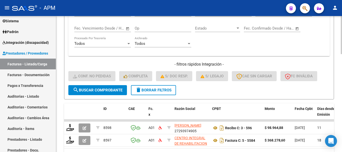
scroll to position [349, 0]
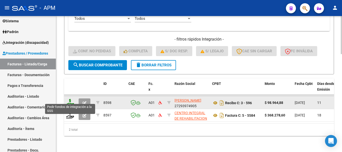
click at [70, 101] on icon at bounding box center [70, 102] width 8 height 7
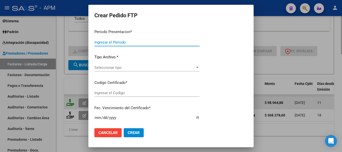
type input "202508"
type input "$ 98.964,88"
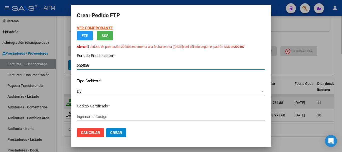
type input "ARG01000171522362021122120311221SFES169"
type input "[DATE]"
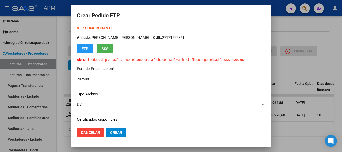
click at [107, 28] on strong "VER COMPROBANTE" at bounding box center [95, 28] width 36 height 5
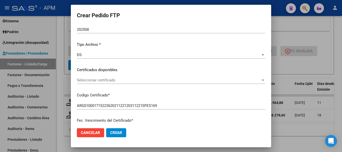
scroll to position [50, 0]
click at [161, 83] on div "Seleccionar certificado Seleccionar certificado" at bounding box center [171, 80] width 189 height 8
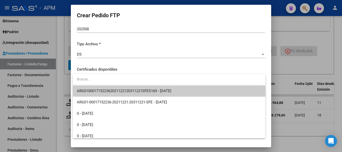
click at [158, 88] on span "ARG01000171522362021122120311221SFES169 - [DATE]" at bounding box center [169, 90] width 185 height 11
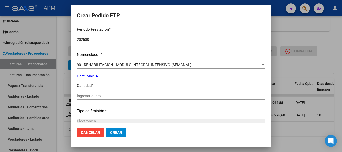
scroll to position [175, 0]
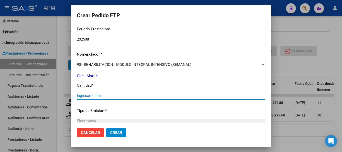
click at [111, 98] on input "Ingresar el nro" at bounding box center [171, 96] width 189 height 5
type input "4"
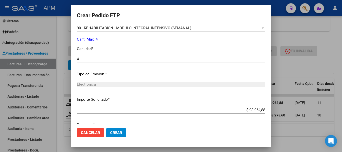
scroll to position [231, 0]
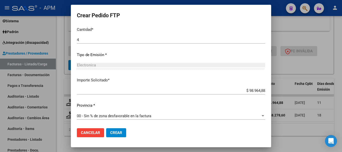
click at [123, 134] on button "Crear" at bounding box center [116, 132] width 20 height 9
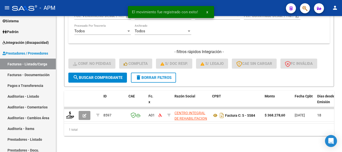
scroll to position [337, 0]
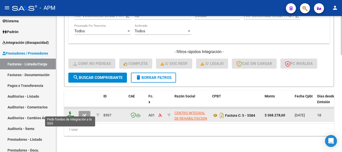
click at [72, 113] on icon at bounding box center [70, 115] width 8 height 7
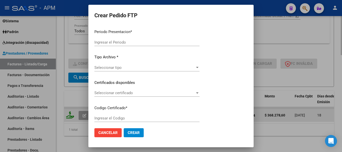
type input "202508"
type input "$ 368.278,60"
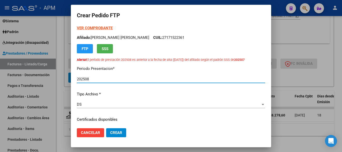
type input "ARG01000171522362021122120311221SFES169"
type input "[DATE]"
click at [94, 25] on form "Crear Pedido FTP VER COMPROBANTE ARCA Padrón Afiliado: [PERSON_NAME] [PERSON_NA…" at bounding box center [171, 76] width 189 height 131
click at [94, 29] on strong "VER COMPROBANTE" at bounding box center [95, 28] width 36 height 5
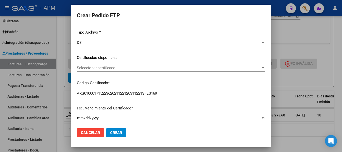
scroll to position [75, 0]
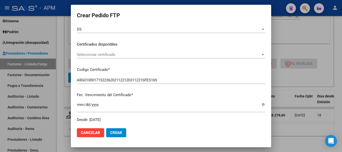
click at [205, 54] on span "Seleccionar certificado" at bounding box center [169, 54] width 184 height 5
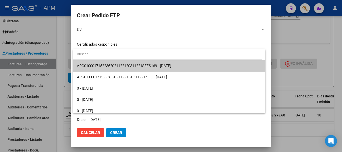
click at [194, 60] on span "ARG01000171522362021122120311221SFES169 - [DATE]" at bounding box center [169, 65] width 185 height 11
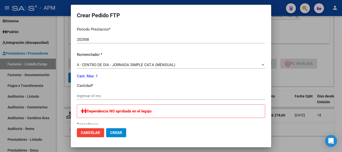
scroll to position [175, 0]
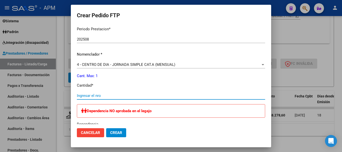
click at [98, 96] on input "Ingresar el nro" at bounding box center [171, 96] width 189 height 5
type input "1"
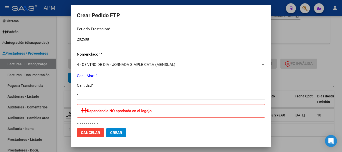
scroll to position [265, 0]
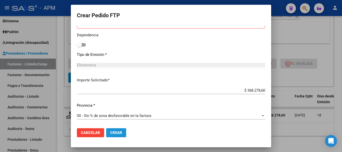
click at [117, 129] on button "Crear" at bounding box center [116, 132] width 20 height 9
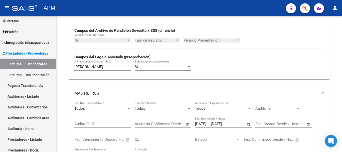
scroll to position [204, 0]
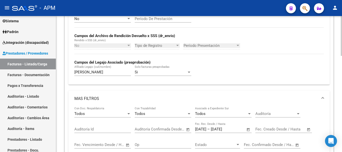
click at [89, 71] on input "[PERSON_NAME]" at bounding box center [102, 72] width 57 height 5
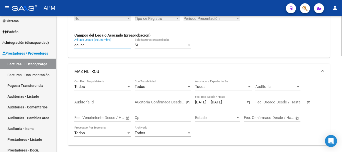
scroll to position [329, 0]
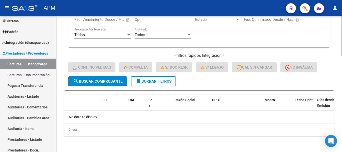
type input "gauna"
click at [99, 78] on button "search Buscar Comprobante" at bounding box center [97, 81] width 59 height 10
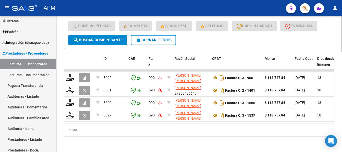
scroll to position [374, 0]
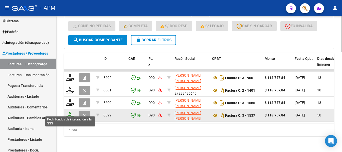
click at [72, 113] on icon at bounding box center [70, 115] width 8 height 7
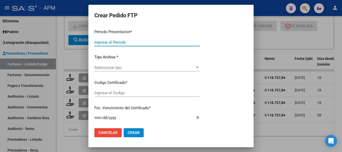
type input "202508"
type input "202506"
type input "$ 118.757,84"
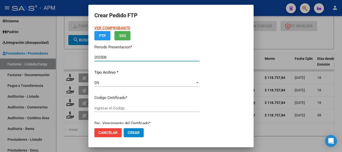
type input "ARG02-00053563862-20230316-20330316-NON"
type input "[DATE]"
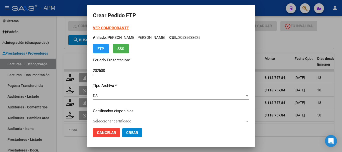
click at [108, 29] on strong "VER COMPROBANTE" at bounding box center [111, 28] width 36 height 5
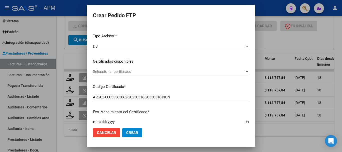
scroll to position [50, 0]
click at [199, 69] on div "Seleccionar certificado Seleccionar certificado" at bounding box center [171, 71] width 157 height 8
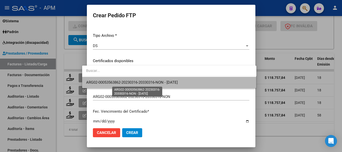
click at [162, 81] on span "ARG02-00053563862-20230316-20330316-NON - [DATE]" at bounding box center [132, 82] width 92 height 5
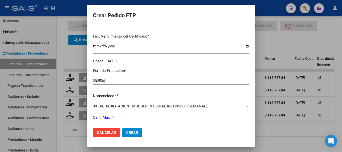
scroll to position [150, 0]
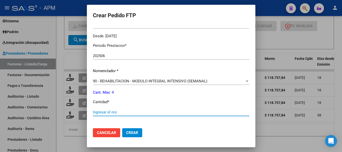
click at [119, 111] on input "Ingresar el nro" at bounding box center [171, 112] width 157 height 5
type input "4"
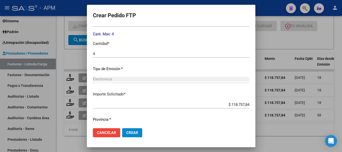
scroll to position [223, 0]
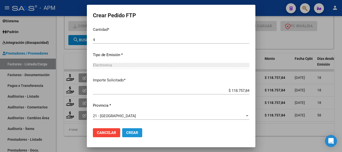
click at [123, 130] on button "Crear" at bounding box center [132, 132] width 20 height 9
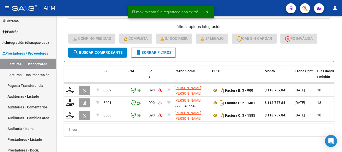
scroll to position [362, 0]
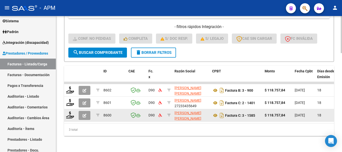
click at [71, 115] on div at bounding box center [70, 116] width 9 height 8
click at [72, 112] on icon at bounding box center [70, 115] width 8 height 7
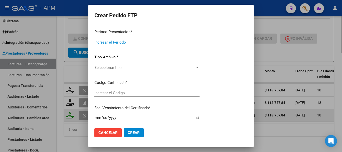
type input "202508"
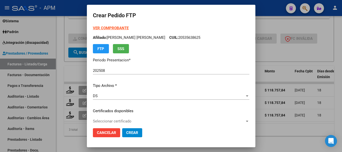
click at [114, 29] on strong "VER COMPROBANTE" at bounding box center [111, 28] width 36 height 5
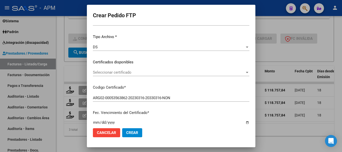
scroll to position [50, 0]
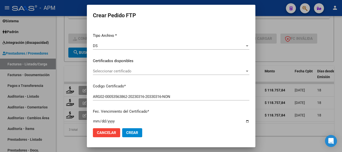
click at [167, 70] on span "Seleccionar certificado" at bounding box center [169, 71] width 152 height 5
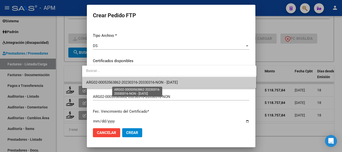
click at [152, 82] on span "ARG02-00053563862-20230316-20330316-NON - [DATE]" at bounding box center [132, 82] width 92 height 5
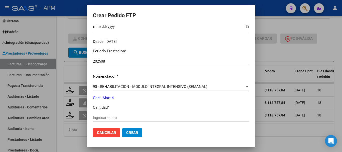
scroll to position [150, 0]
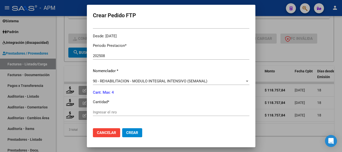
click at [121, 111] on input "Ingresar el nro" at bounding box center [171, 112] width 157 height 5
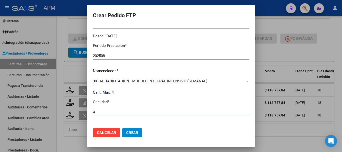
scroll to position [223, 0]
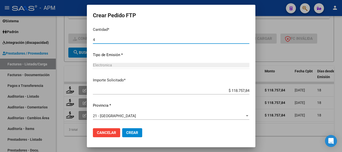
click at [126, 132] on span "Crear" at bounding box center [132, 133] width 12 height 5
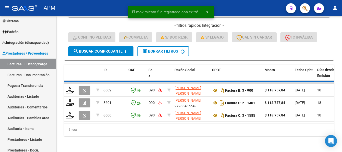
scroll to position [349, 0]
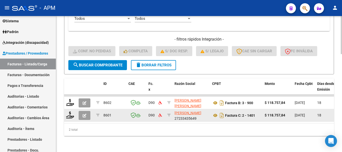
click at [72, 115] on div at bounding box center [70, 116] width 9 height 8
click at [70, 112] on icon at bounding box center [70, 115] width 8 height 7
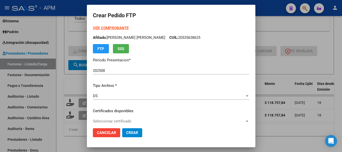
click at [115, 29] on strong "VER COMPROBANTE" at bounding box center [111, 28] width 36 height 5
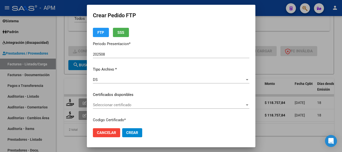
scroll to position [25, 0]
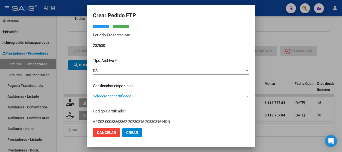
click at [206, 96] on span "Seleccionar certificado" at bounding box center [169, 96] width 152 height 5
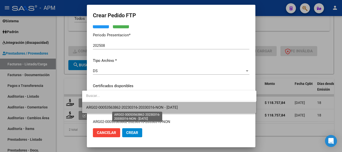
click at [171, 108] on span "ARG02-00053563862-20230316-20330316-NON - [DATE]" at bounding box center [132, 107] width 92 height 5
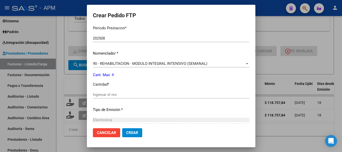
scroll to position [175, 0]
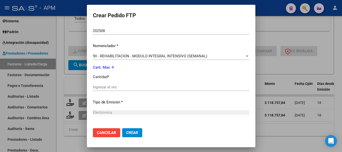
click at [131, 89] on input "Ingresar el nro" at bounding box center [171, 87] width 157 height 5
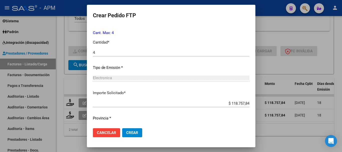
scroll to position [223, 0]
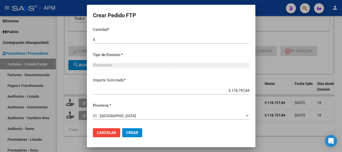
click at [134, 133] on button "Crear" at bounding box center [132, 132] width 20 height 9
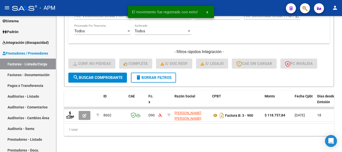
scroll to position [337, 0]
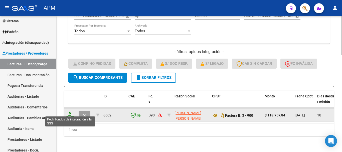
click at [70, 112] on icon at bounding box center [70, 115] width 8 height 7
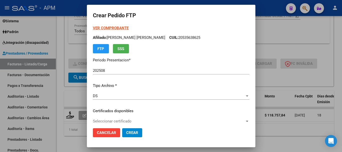
click at [119, 27] on strong "VER COMPROBANTE" at bounding box center [111, 28] width 36 height 5
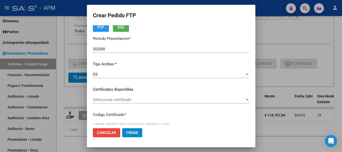
scroll to position [50, 0]
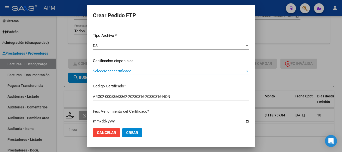
click at [218, 71] on span "Seleccionar certificado" at bounding box center [169, 71] width 152 height 5
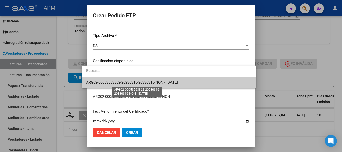
click at [169, 84] on span "ARG02-00053563862-20230316-20330316-NON - [DATE]" at bounding box center [132, 82] width 92 height 5
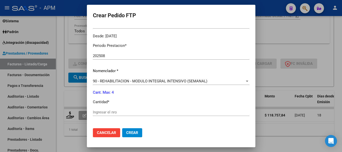
scroll to position [175, 0]
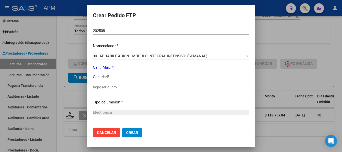
click at [100, 85] on div "Ingresar el nro" at bounding box center [171, 87] width 157 height 8
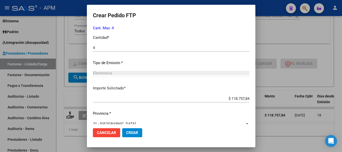
scroll to position [223, 0]
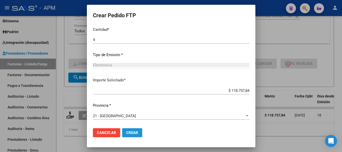
click at [126, 132] on span "Crear" at bounding box center [132, 133] width 12 height 5
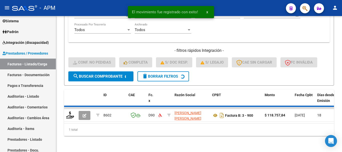
scroll to position [329, 0]
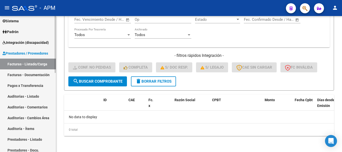
click at [37, 41] on span "Integración (discapacidad)" at bounding box center [26, 43] width 46 height 6
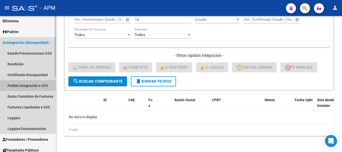
click at [32, 85] on link "Pedido Integración a SSS" at bounding box center [28, 85] width 56 height 11
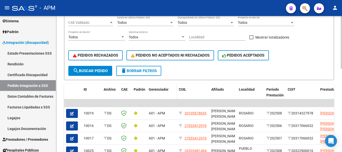
scroll to position [100, 0]
click at [102, 70] on span "search Buscar Pedido" at bounding box center [90, 70] width 35 height 5
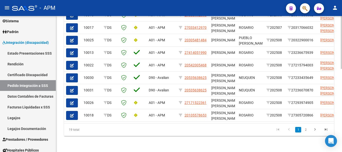
scroll to position [215, 0]
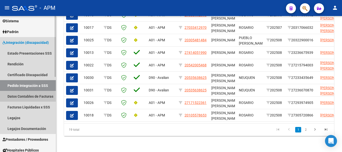
click at [34, 95] on link "Datos Contables de Facturas" at bounding box center [28, 96] width 56 height 11
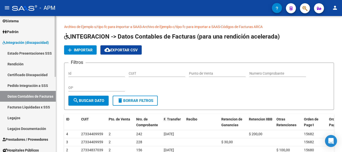
click at [33, 82] on link "Pedido Integración a SSS" at bounding box center [28, 85] width 56 height 11
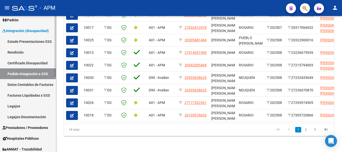
scroll to position [6, 0]
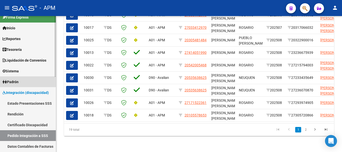
click at [29, 82] on link "Padrón" at bounding box center [28, 81] width 56 height 11
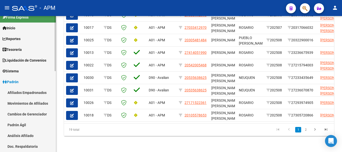
click at [37, 92] on link "Afiliados Empadronados" at bounding box center [28, 92] width 56 height 11
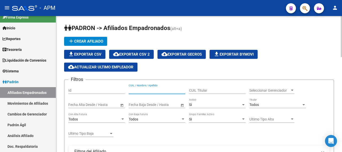
click at [165, 91] on input "CUIL / Nombre / Apellido" at bounding box center [157, 91] width 57 height 4
click at [261, 88] on div "Seleccionar Gerenciador Seleccionar Gerenciador" at bounding box center [272, 89] width 45 height 10
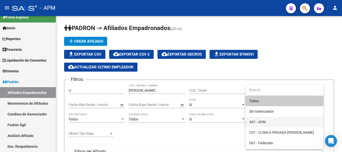
click at [261, 118] on span "A01 - APM" at bounding box center [285, 122] width 70 height 11
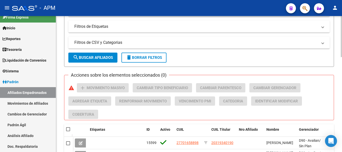
scroll to position [175, 0]
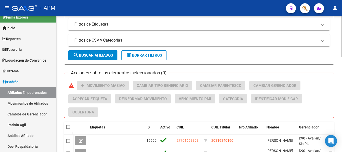
click at [104, 55] on span "search Buscar Afiliados" at bounding box center [93, 55] width 40 height 5
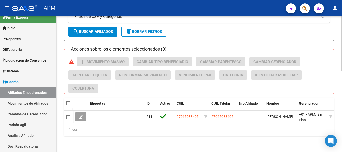
scroll to position [203, 0]
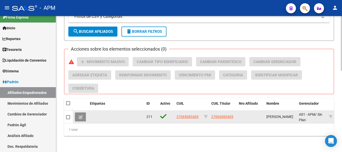
click at [82, 115] on icon at bounding box center [81, 117] width 4 height 4
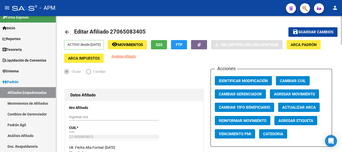
click at [163, 45] on button "SSS" at bounding box center [159, 44] width 16 height 9
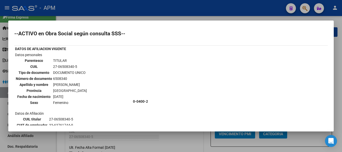
click at [171, 145] on div at bounding box center [171, 76] width 342 height 152
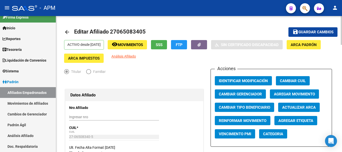
click at [67, 32] on mat-icon "arrow_back" at bounding box center [67, 32] width 6 height 6
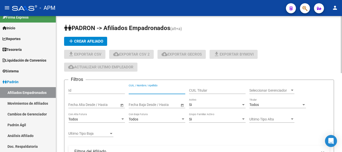
click at [140, 89] on input "CUIL / Nombre / Apellido" at bounding box center [157, 91] width 57 height 4
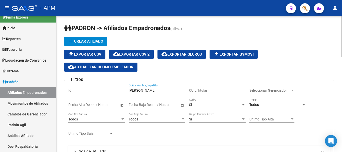
click at [289, 87] on div "Seleccionar Gerenciador Seleccionar Gerenciador" at bounding box center [272, 89] width 45 height 10
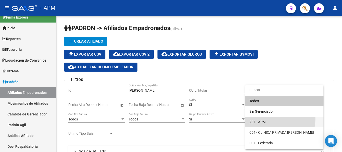
click at [280, 119] on span "A01 - APM" at bounding box center [285, 122] width 70 height 11
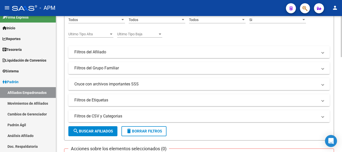
scroll to position [100, 0]
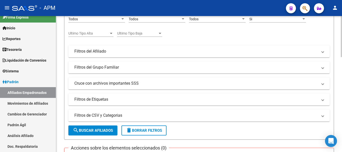
click at [109, 128] on span "search Buscar Afiliados" at bounding box center [93, 130] width 40 height 5
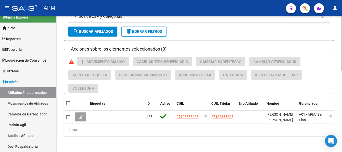
scroll to position [203, 0]
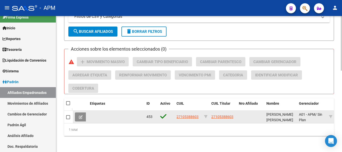
click at [77, 116] on button at bounding box center [81, 117] width 12 height 9
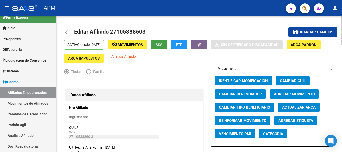
click at [167, 42] on button "SSS" at bounding box center [159, 44] width 16 height 9
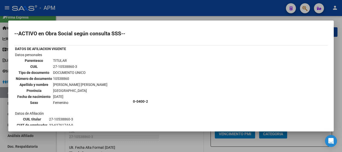
click at [160, 139] on div at bounding box center [171, 76] width 342 height 152
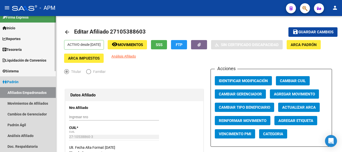
click at [22, 95] on link "Afiliados Empadronados" at bounding box center [28, 92] width 56 height 11
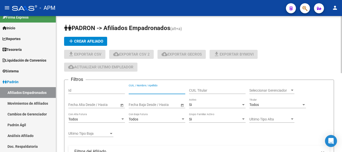
click at [162, 92] on input "CUIL / Nombre / Apellido" at bounding box center [157, 91] width 57 height 4
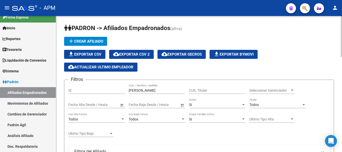
click at [290, 94] on div "Seleccionar Gerenciador Seleccionar Gerenciador" at bounding box center [272, 89] width 45 height 10
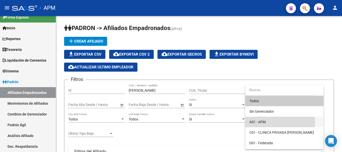
click at [271, 123] on span "A01 - APM" at bounding box center [285, 122] width 70 height 11
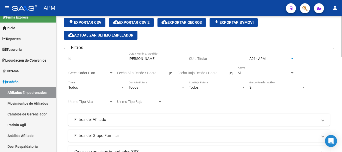
scroll to position [100, 0]
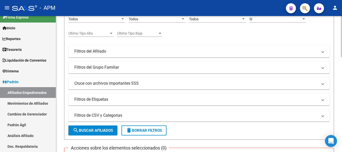
click at [102, 132] on span "search Buscar Afiliados" at bounding box center [93, 130] width 40 height 5
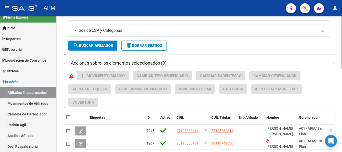
scroll to position [216, 0]
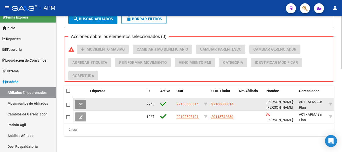
click at [83, 100] on button at bounding box center [81, 104] width 12 height 9
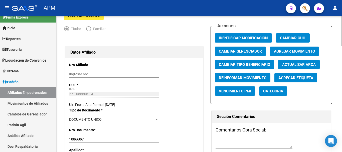
scroll to position [100, 0]
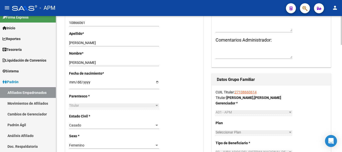
scroll to position [175, 0]
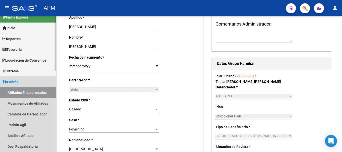
click at [24, 95] on link "Afiliados Empadronados" at bounding box center [28, 92] width 56 height 11
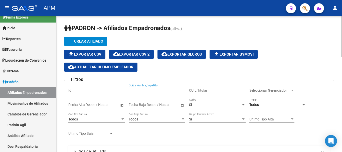
click at [149, 91] on input "CUIL / Nombre / Apellido" at bounding box center [157, 91] width 57 height 4
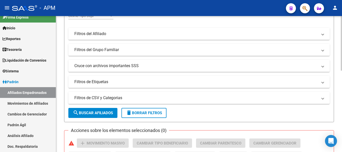
scroll to position [201, 0]
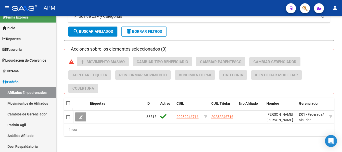
type input "rampoldi"
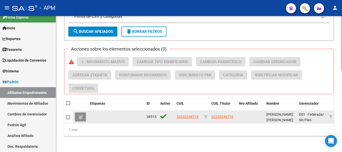
click at [81, 117] on icon at bounding box center [81, 117] width 4 height 4
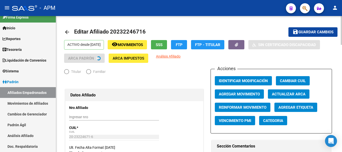
radio input "true"
type input "30-71138006-6"
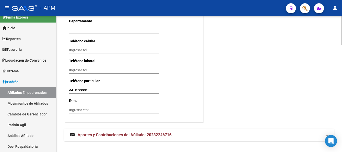
scroll to position [509, 0]
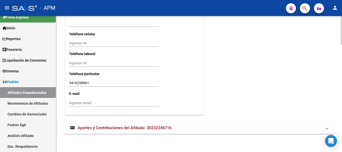
click at [188, 125] on mat-expansion-panel-header "Aportes y Contribuciones del Afiliado: 20232246716" at bounding box center [199, 128] width 270 height 12
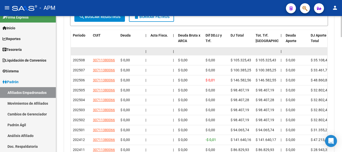
scroll to position [695, 0]
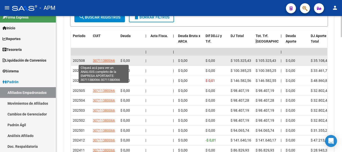
click at [96, 61] on span "30711380066" at bounding box center [104, 61] width 22 height 4
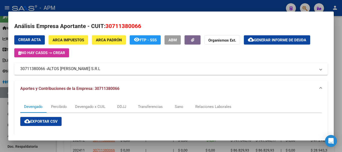
click at [176, 148] on div at bounding box center [171, 76] width 342 height 152
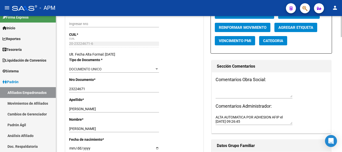
scroll to position [0, 0]
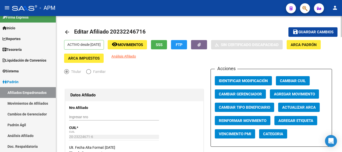
click at [164, 45] on button "SSS" at bounding box center [159, 44] width 16 height 9
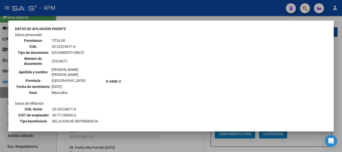
scroll to position [75, 0]
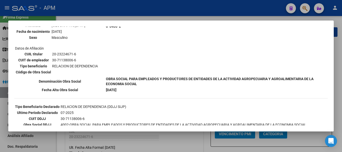
click at [171, 141] on div at bounding box center [171, 76] width 342 height 152
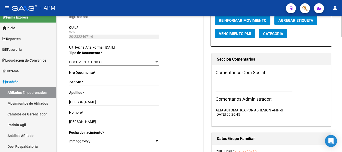
scroll to position [0, 0]
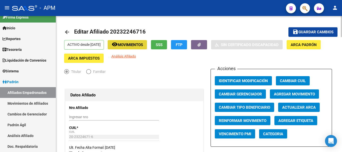
click at [136, 43] on span "Movimientos" at bounding box center [130, 45] width 25 height 5
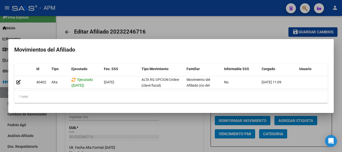
click at [178, 124] on div at bounding box center [171, 76] width 342 height 152
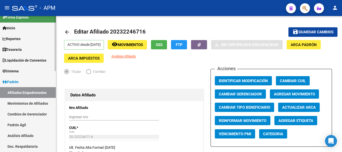
click at [35, 92] on link "Afiliados Empadronados" at bounding box center [28, 92] width 56 height 11
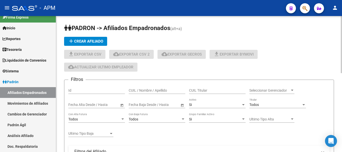
click at [156, 92] on input "CUIL / Nombre / Apellido" at bounding box center [157, 91] width 57 height 4
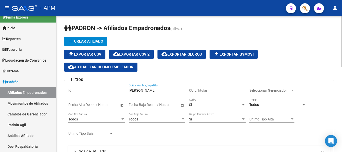
type input "pugliese"
click at [274, 92] on span "Seleccionar Gerenciador" at bounding box center [270, 91] width 41 height 4
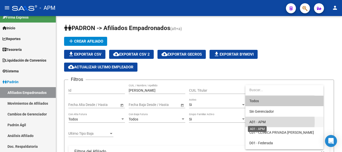
click at [252, 122] on span "A01 - APM" at bounding box center [258, 122] width 16 height 4
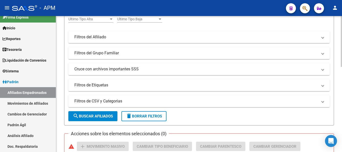
scroll to position [125, 0]
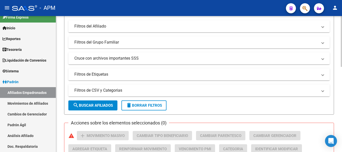
click at [104, 106] on span "search Buscar Afiliados" at bounding box center [93, 105] width 40 height 5
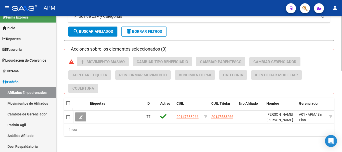
scroll to position [203, 0]
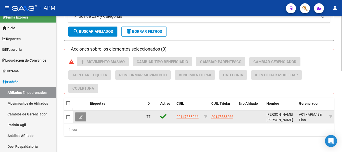
click at [78, 113] on button at bounding box center [81, 117] width 12 height 9
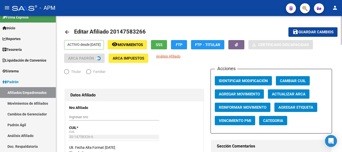
radio input "true"
type input "30-70207068-2"
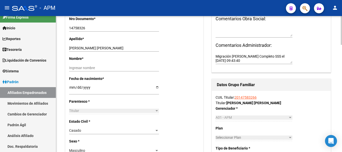
scroll to position [150, 0]
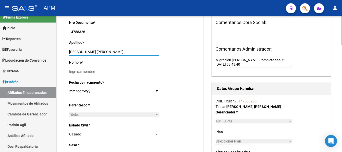
drag, startPoint x: 86, startPoint y: 51, endPoint x: 106, endPoint y: 50, distance: 19.8
click at [106, 50] on input "PUGLIESE RUBEN RAUL" at bounding box center [114, 52] width 90 height 4
type input "PUGLIESE"
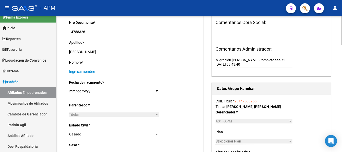
paste input "RUBEN RAUL"
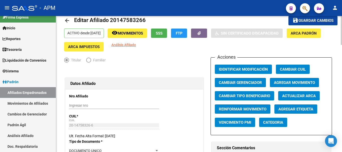
scroll to position [0, 0]
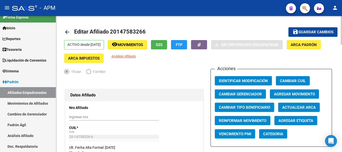
type input "RUBEN RAUL"
click at [308, 32] on span "Guardar cambios" at bounding box center [316, 32] width 35 height 5
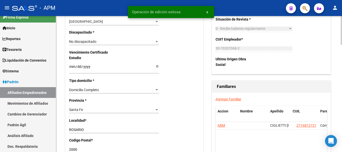
scroll to position [326, 0]
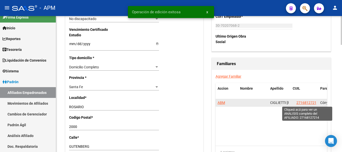
click at [299, 101] on span "27168127214" at bounding box center [308, 103] width 22 height 4
type textarea "27168127214"
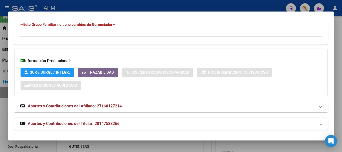
scroll to position [306, 0]
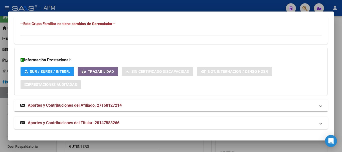
click at [172, 107] on mat-panel-title "Aportes y Contribuciones del Afiliado: 27168127214" at bounding box center [168, 106] width 296 height 6
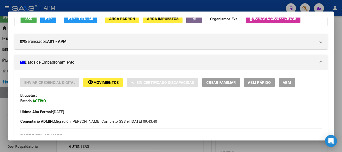
scroll to position [0, 0]
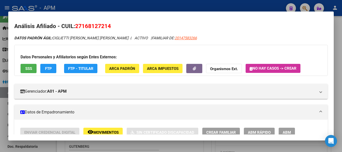
click at [25, 70] on span "SSS" at bounding box center [28, 68] width 7 height 5
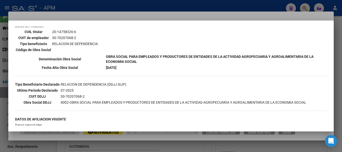
scroll to position [100, 0]
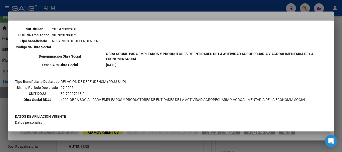
click at [201, 145] on div at bounding box center [171, 76] width 342 height 152
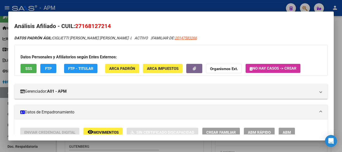
click at [201, 145] on div at bounding box center [171, 76] width 342 height 152
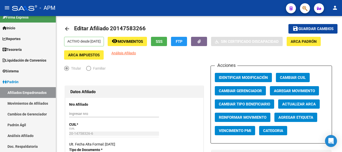
scroll to position [0, 0]
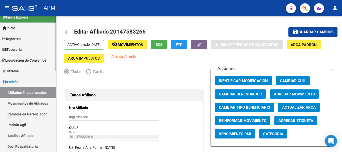
click at [41, 91] on link "Afiliados Empadronados" at bounding box center [28, 92] width 56 height 11
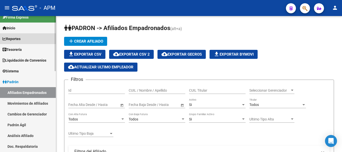
click at [33, 38] on link "Reportes" at bounding box center [28, 38] width 56 height 11
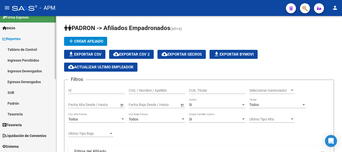
click at [32, 62] on link "Ingresos Percibidos" at bounding box center [28, 60] width 56 height 11
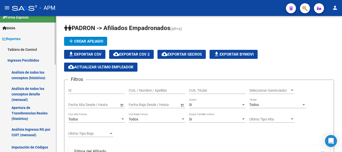
click at [32, 97] on link "Análisis de todos los conceptos detalle (mensual)" at bounding box center [28, 94] width 56 height 19
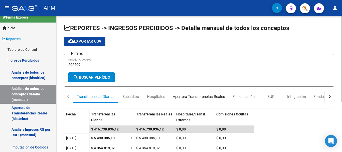
click at [206, 98] on div "Apertura Transferencias Reales" at bounding box center [199, 97] width 52 height 6
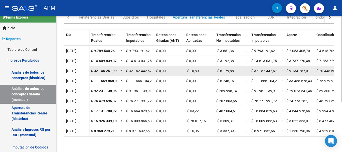
scroll to position [61, 0]
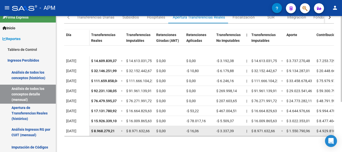
drag, startPoint x: 95, startPoint y: 125, endPoint x: 117, endPoint y: 126, distance: 21.8
click at [117, 128] on div "$ 8.968.279,21" at bounding box center [104, 131] width 26 height 6
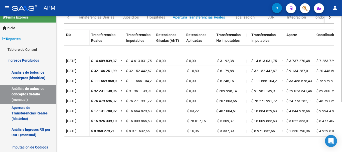
copy span "8.968.279,21"
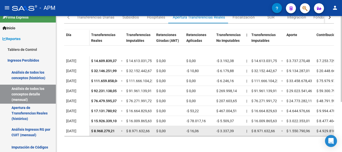
drag, startPoint x: 191, startPoint y: 126, endPoint x: 200, endPoint y: 126, distance: 9.5
click at [200, 128] on div "-$ 16,06" at bounding box center [200, 131] width 26 height 6
copy span "16,06"
drag, startPoint x: 220, startPoint y: 128, endPoint x: 237, endPoint y: 127, distance: 16.8
click at [237, 128] on div "-$ 3.337,39" at bounding box center [230, 131] width 26 height 6
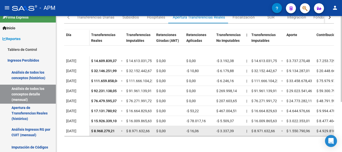
copy span "3.337,39"
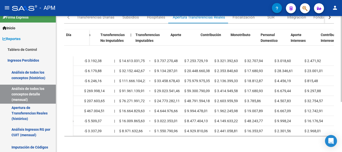
scroll to position [61, 133]
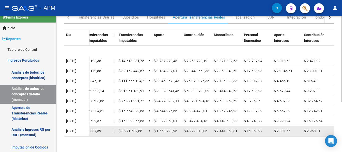
drag, startPoint x: 156, startPoint y: 126, endPoint x: 188, endPoint y: 126, distance: 32.1
click at [188, 126] on div "$ 8.968.279,21 = $ 8.971.632,66 $ 0,00 -$ 16,06 -$ 3.337,39 | $ 8.971.632,66 = …" at bounding box center [178, 131] width 444 height 10
click at [178, 128] on div "$ 1.550.790,96" at bounding box center [167, 131] width 26 height 6
drag, startPoint x: 157, startPoint y: 127, endPoint x: 178, endPoint y: 127, distance: 21.3
click at [178, 128] on div "$ 1.550.790,96" at bounding box center [167, 131] width 26 height 6
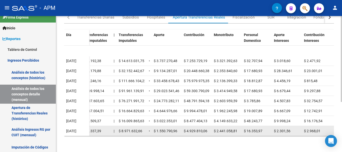
copy span "1.550.790,96"
drag, startPoint x: 186, startPoint y: 126, endPoint x: 207, endPoint y: 128, distance: 21.2
click at [207, 128] on div "$ 4.929.810,06" at bounding box center [197, 131] width 26 height 6
copy span "4.929.810,06"
click at [227, 129] on span "$ 2.441.058,81" at bounding box center [226, 131] width 24 height 4
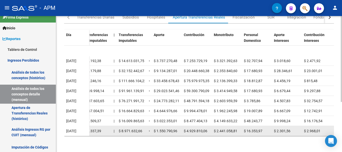
drag, startPoint x: 217, startPoint y: 126, endPoint x: 238, endPoint y: 126, distance: 21.6
click at [238, 128] on div "$ 2.441.058,81" at bounding box center [227, 131] width 26 height 6
copy span "2.441.058,81"
drag, startPoint x: 248, startPoint y: 127, endPoint x: 262, endPoint y: 127, distance: 14.5
click at [262, 128] on div "$ 16.353,97" at bounding box center [257, 131] width 26 height 6
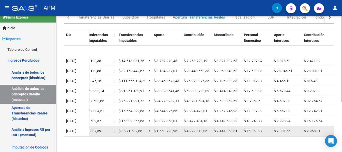
copy span "16.353,97"
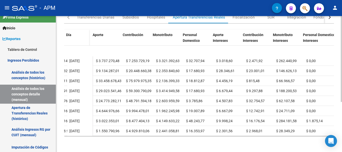
scroll to position [61, 202]
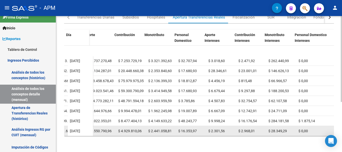
drag, startPoint x: 207, startPoint y: 127, endPoint x: 226, endPoint y: 127, distance: 18.6
click at [226, 128] on div "$ 2.301,56" at bounding box center [222, 131] width 26 height 6
copy span "2.301,56"
drag, startPoint x: 237, startPoint y: 126, endPoint x: 253, endPoint y: 125, distance: 16.1
click at [253, 128] on div "$ 2.968,01" at bounding box center [252, 131] width 26 height 6
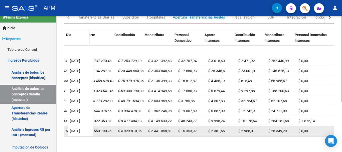
copy span "2.968,01"
drag, startPoint x: 268, startPoint y: 127, endPoint x: 286, endPoint y: 126, distance: 17.9
click at [286, 128] on div "$ 28.349,29" at bounding box center [282, 131] width 26 height 6
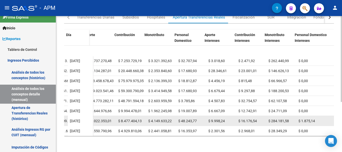
copy span "28.349,29"
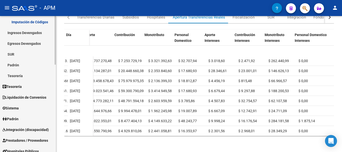
scroll to position [207, 0]
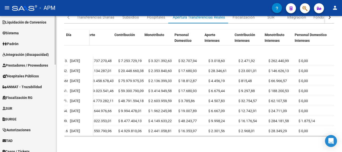
click at [24, 63] on span "Prestadores / Proveedores" at bounding box center [26, 66] width 46 height 6
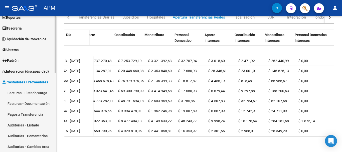
scroll to position [19, 0]
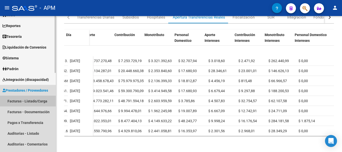
click at [25, 99] on link "Facturas - Listado/Carga" at bounding box center [28, 101] width 56 height 11
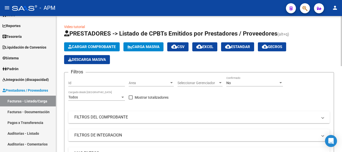
click at [274, 83] on div "No" at bounding box center [253, 83] width 52 height 4
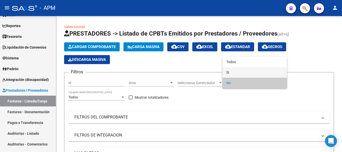
click at [265, 72] on span "Si" at bounding box center [255, 72] width 57 height 11
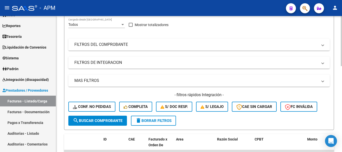
scroll to position [75, 0]
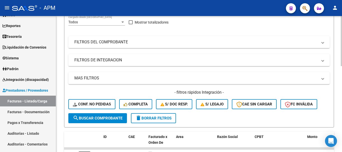
click at [262, 42] on mat-panel-title "FILTROS DEL COMPROBANTE" at bounding box center [196, 42] width 244 height 6
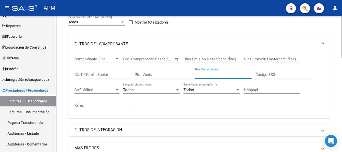
click at [211, 75] on input "Nro. Comprobante" at bounding box center [223, 74] width 57 height 5
click at [143, 76] on input "Pto. Venta" at bounding box center [163, 74] width 57 height 5
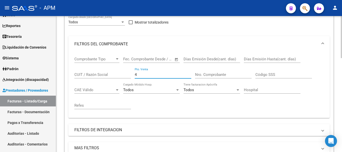
type input "4"
click at [217, 76] on input "Nro. Comprobante" at bounding box center [223, 74] width 57 height 5
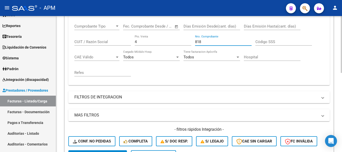
scroll to position [100, 0]
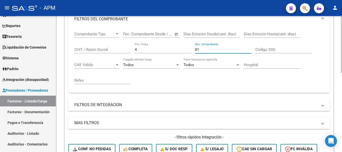
type input "8"
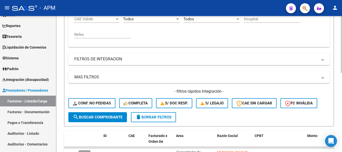
scroll to position [190, 0]
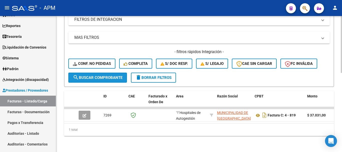
click at [116, 75] on span "search Buscar Comprobante" at bounding box center [98, 77] width 50 height 5
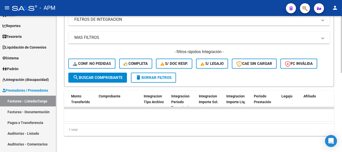
scroll to position [0, 0]
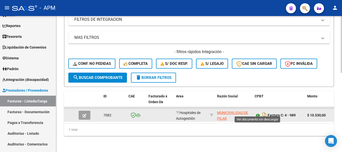
click at [256, 113] on icon at bounding box center [258, 116] width 7 height 6
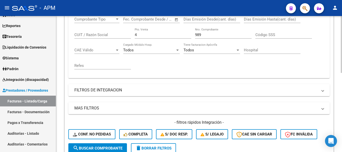
scroll to position [115, 0]
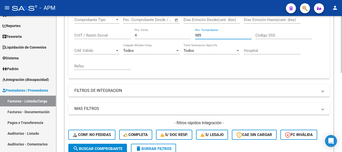
click at [202, 35] on input "989" at bounding box center [223, 35] width 57 height 5
type input "9"
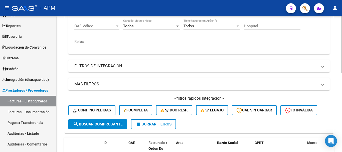
scroll to position [169, 0]
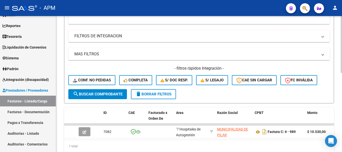
click at [342, 103] on div at bounding box center [341, 116] width 1 height 57
type input "991"
click at [92, 95] on span "search Buscar Comprobante" at bounding box center [98, 94] width 50 height 5
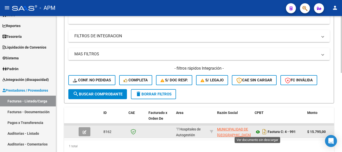
click at [258, 132] on icon at bounding box center [258, 132] width 7 height 6
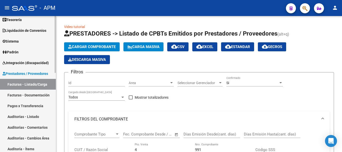
scroll to position [44, 0]
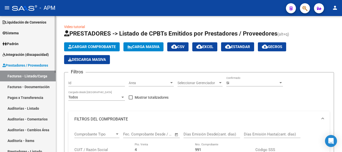
click at [23, 45] on link "Padrón" at bounding box center [28, 43] width 56 height 11
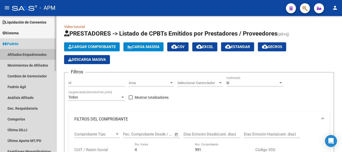
click at [24, 51] on link "Afiliados Empadronados" at bounding box center [28, 54] width 56 height 11
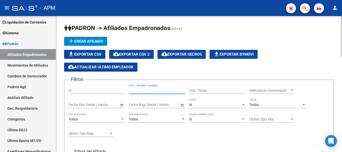
paste input "20232246716"
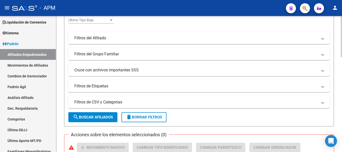
scroll to position [125, 0]
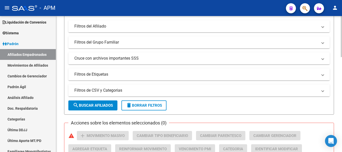
type input "20232246716"
click at [111, 104] on span "search Buscar Afiliados" at bounding box center [93, 105] width 40 height 5
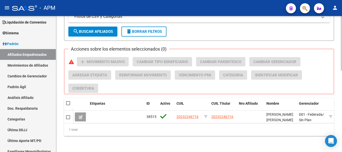
scroll to position [203, 0]
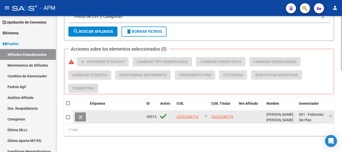
click at [77, 114] on button at bounding box center [81, 117] width 12 height 9
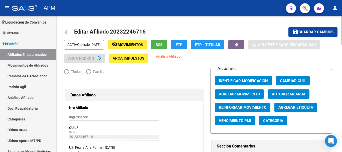
radio input "true"
type input "30-71138006-6"
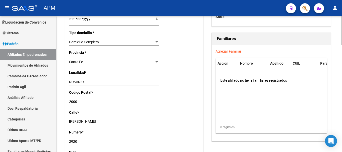
scroll to position [509, 0]
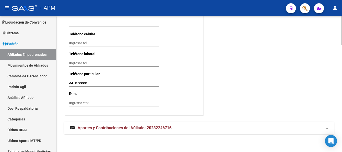
click at [222, 132] on mat-expansion-panel-header "Aportes y Contribuciones del Afiliado: 20232246716" at bounding box center [199, 128] width 270 height 12
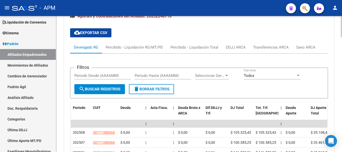
scroll to position [648, 0]
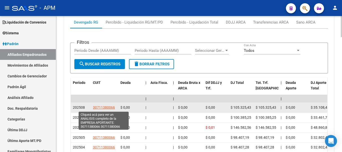
click at [100, 107] on span "30711380066" at bounding box center [104, 108] width 22 height 4
type textarea "30711380066"
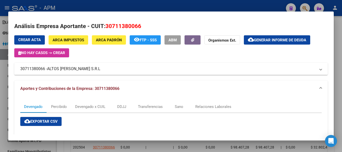
click at [105, 43] on button "ARCA Padrón" at bounding box center [109, 39] width 34 height 9
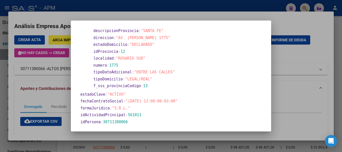
scroll to position [150, 0]
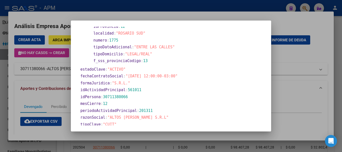
click at [170, 149] on div at bounding box center [171, 76] width 342 height 152
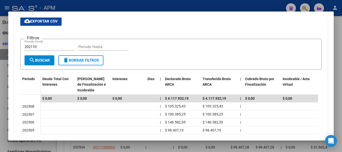
scroll to position [0, 0]
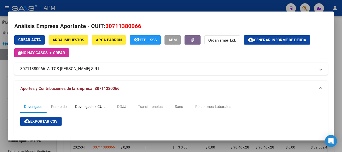
click at [96, 108] on div "Devengado x CUIL" at bounding box center [90, 107] width 30 height 6
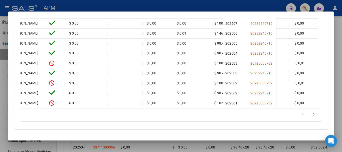
scroll to position [0, 304]
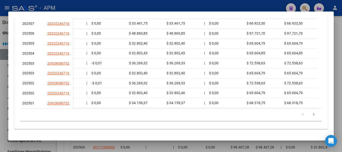
click at [188, 137] on mat-dialog-container "Análisis Empresa Aportante - CUIT: 30711380066 Crear Acta ARCA Impuestos ARCA P…" at bounding box center [171, 76] width 326 height 129
drag, startPoint x: 208, startPoint y: 140, endPoint x: 213, endPoint y: 141, distance: 4.8
click at [213, 141] on mat-dialog-container "Análisis Empresa Aportante - CUIT: 30711380066 Crear Acta ARCA Impuestos ARCA P…" at bounding box center [171, 76] width 326 height 129
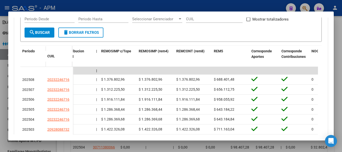
scroll to position [125, 0]
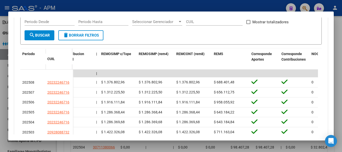
click at [224, 143] on div at bounding box center [171, 76] width 342 height 152
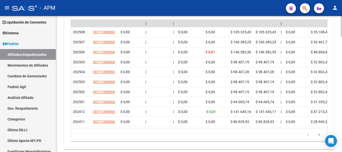
scroll to position [745, 0]
